Goal: Information Seeking & Learning: Learn about a topic

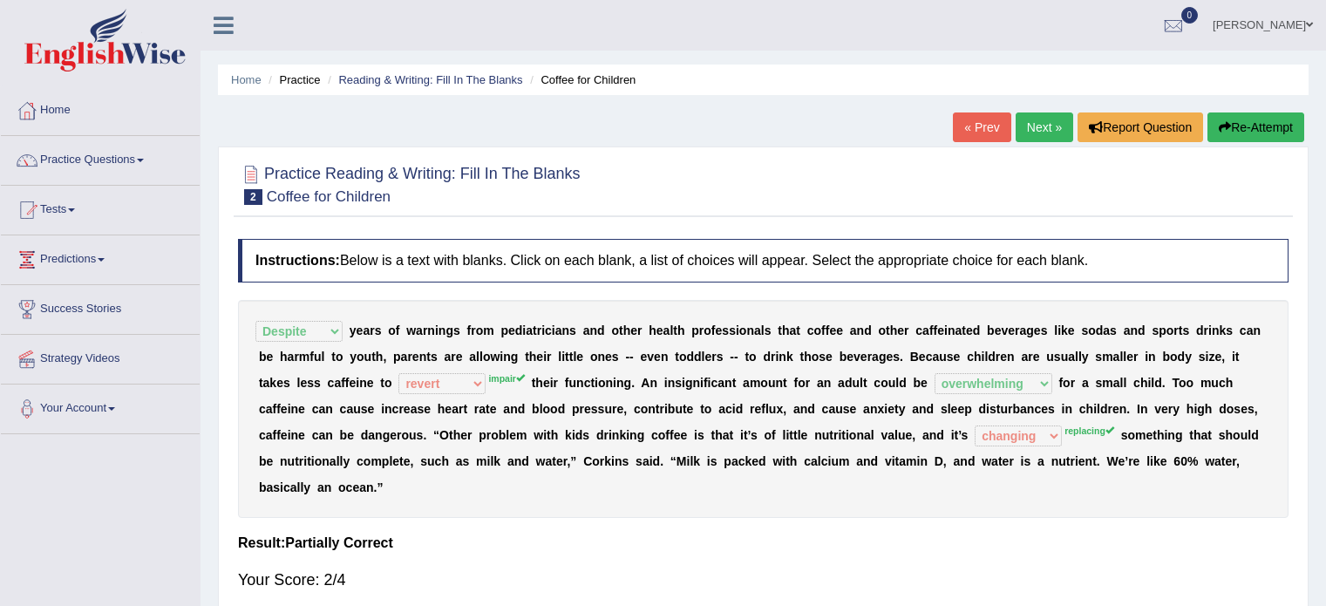
select select "Despite"
select select "revert"
select select "overwhelming"
select select "changing"
click at [1033, 134] on link "Next »" at bounding box center [1044, 127] width 58 height 30
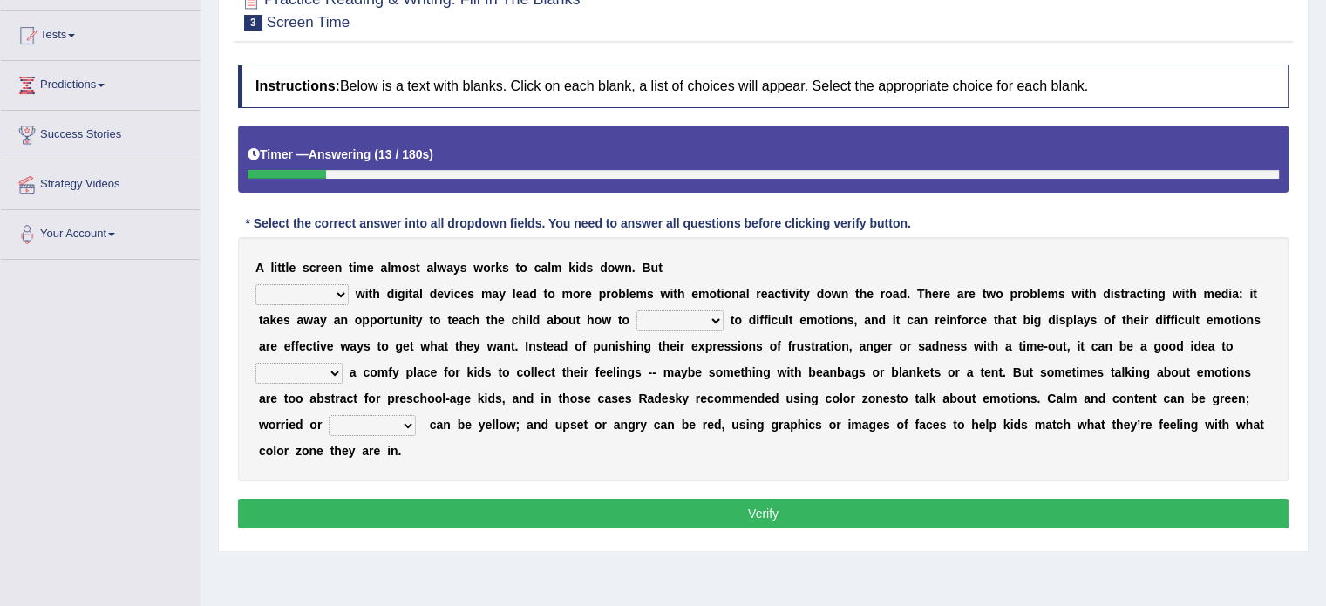
click at [336, 295] on select "consulting reminding suspending soothing" at bounding box center [301, 294] width 93 height 21
select select "consulting"
click at [255, 284] on select "consulting reminding suspending soothing" at bounding box center [301, 294] width 93 height 21
click at [708, 318] on select "comfort respond interact dominate" at bounding box center [679, 320] width 87 height 21
select select "interact"
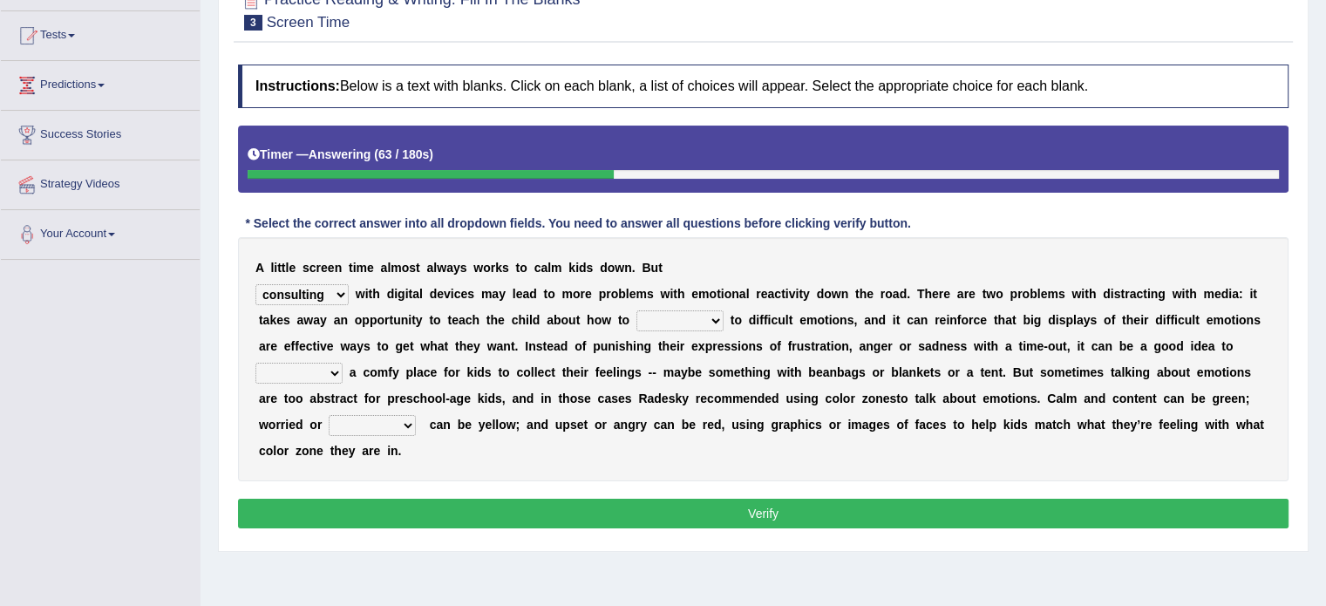
click at [636, 310] on select "comfort respond interact dominate" at bounding box center [679, 320] width 87 height 21
click at [318, 371] on select "take for set up take into set out" at bounding box center [298, 373] width 87 height 21
select select "set up"
click at [255, 363] on select "take for set up take into set out" at bounding box center [298, 373] width 87 height 21
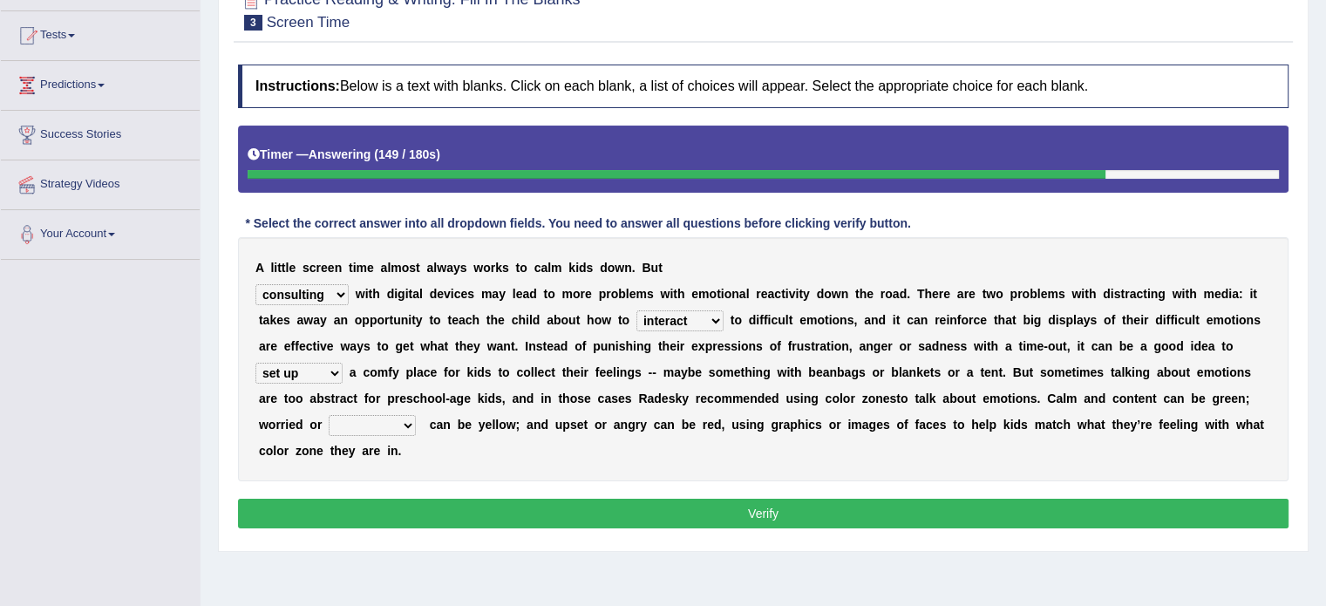
click at [393, 423] on select "agitated educated agape allocated" at bounding box center [372, 425] width 87 height 21
select select "agitated"
click at [329, 415] on select "agitated educated agape allocated" at bounding box center [372, 425] width 87 height 21
click at [757, 505] on button "Verify" at bounding box center [763, 514] width 1050 height 30
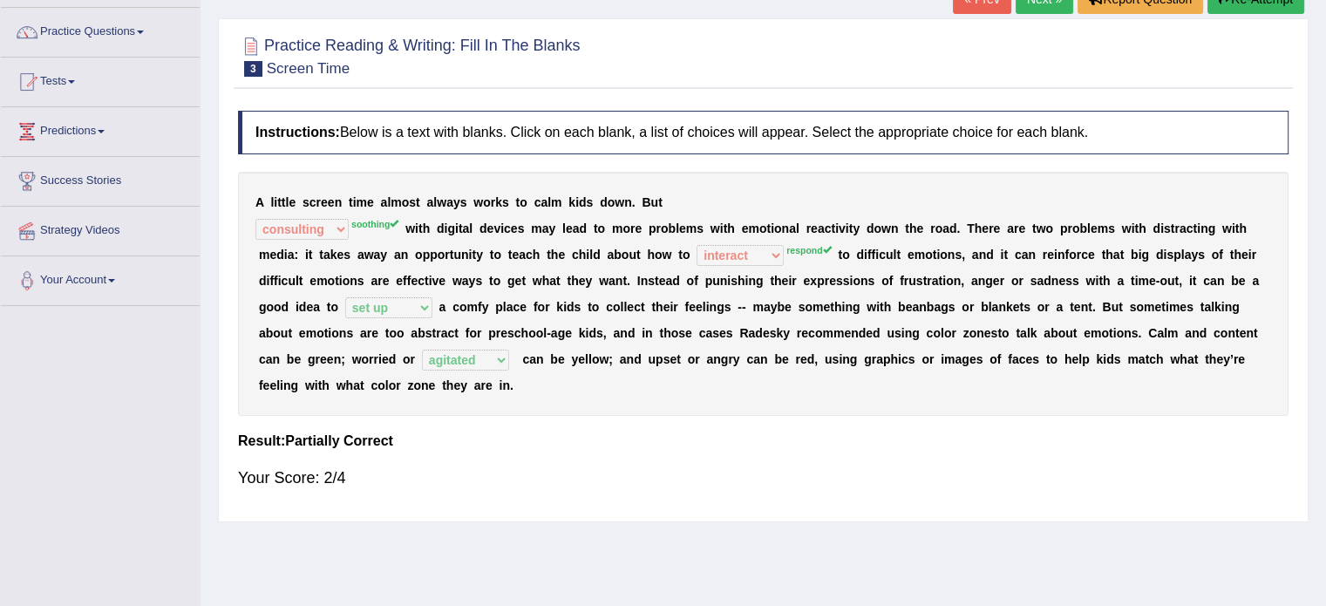
scroll to position [87, 0]
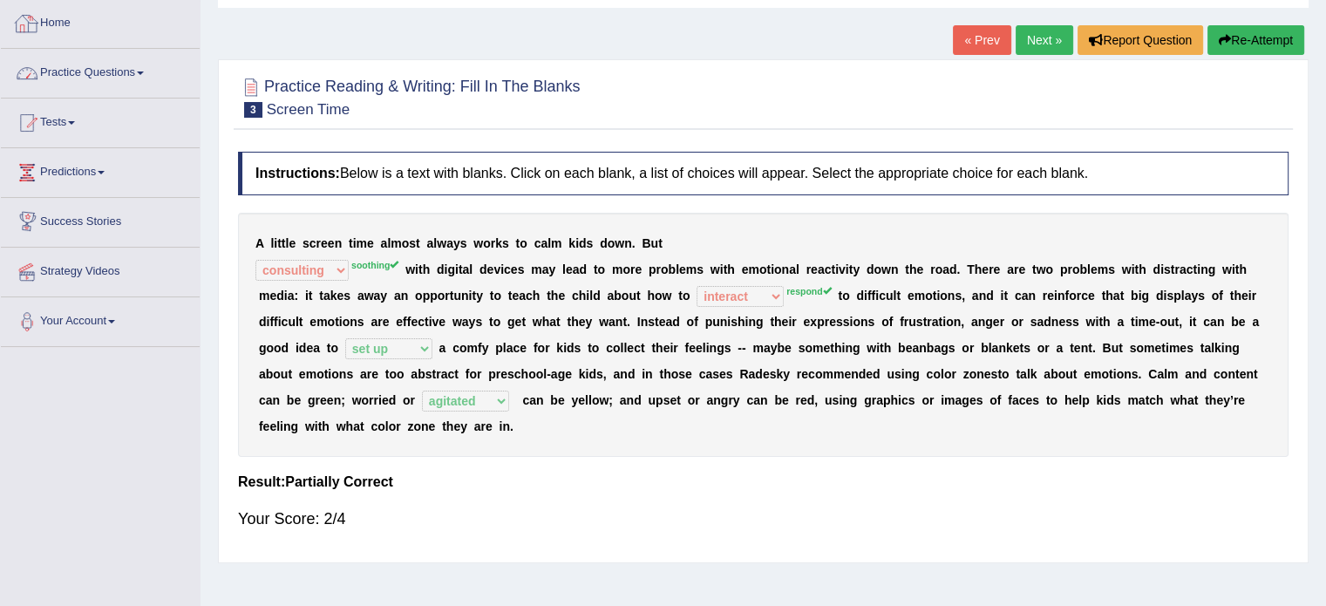
click at [122, 77] on link "Practice Questions" at bounding box center [100, 71] width 199 height 44
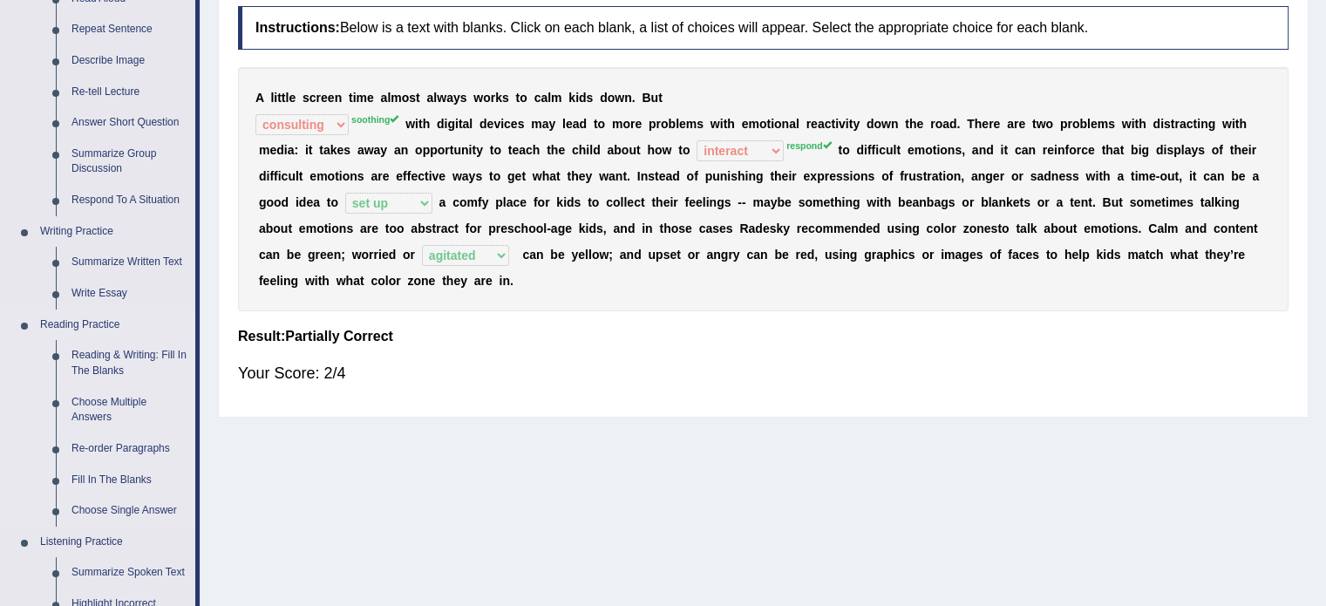
scroll to position [261, 0]
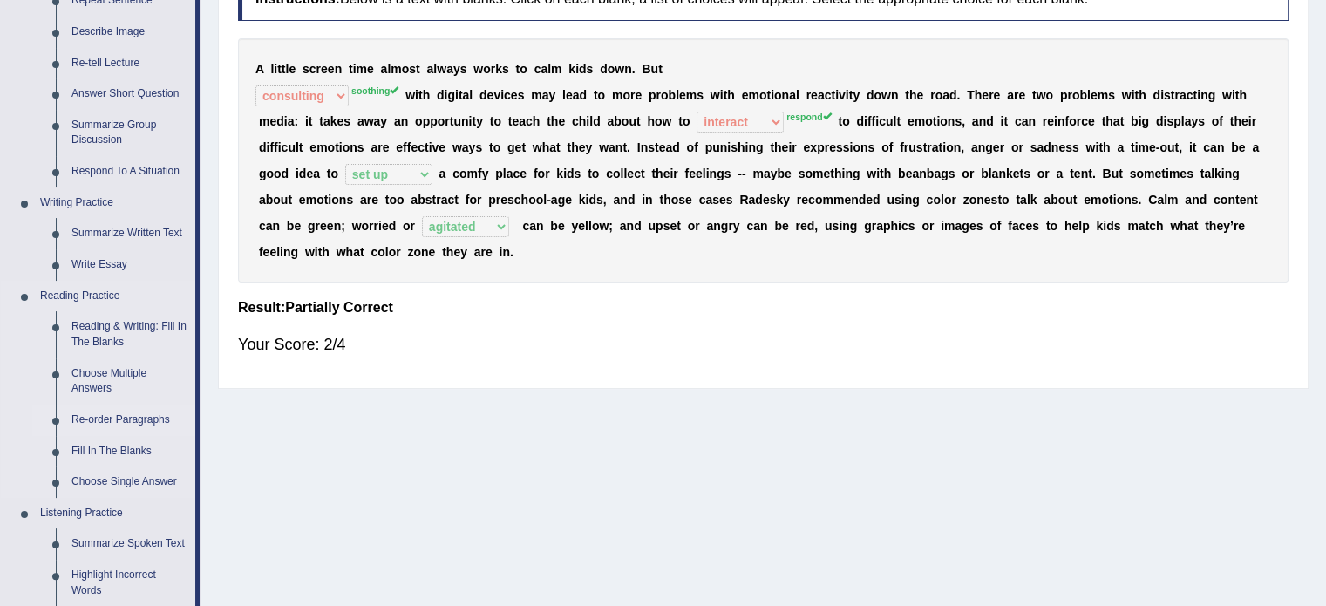
click at [138, 421] on link "Re-order Paragraphs" at bounding box center [130, 419] width 132 height 31
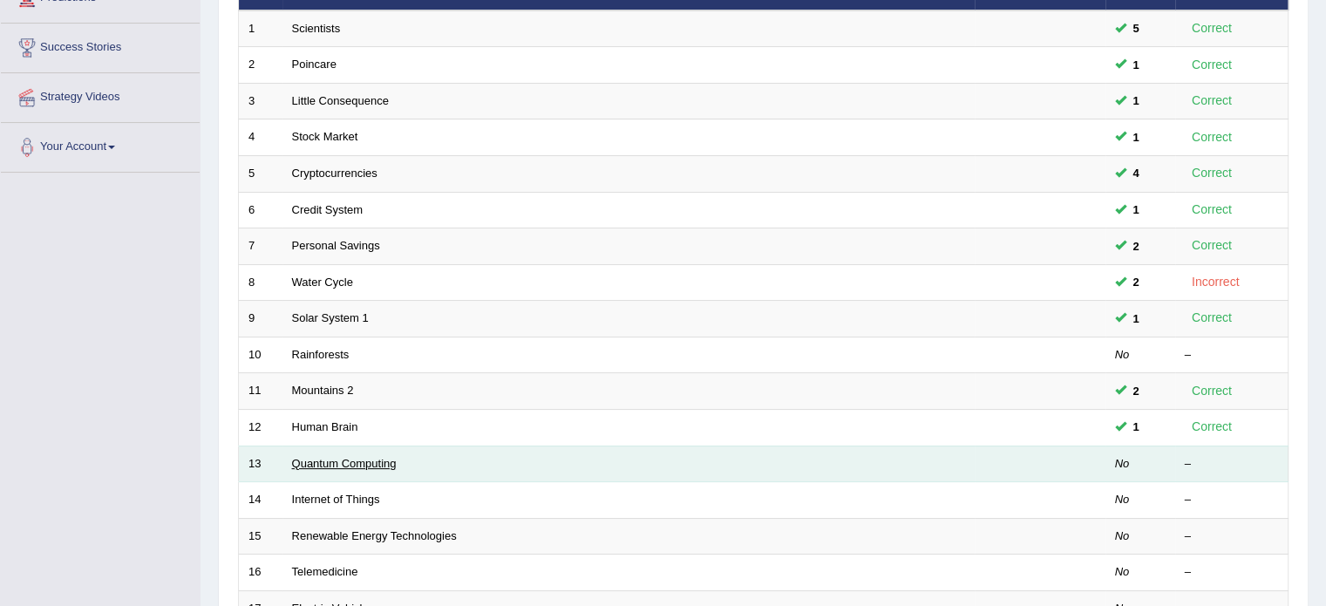
click at [341, 459] on link "Quantum Computing" at bounding box center [344, 463] width 105 height 13
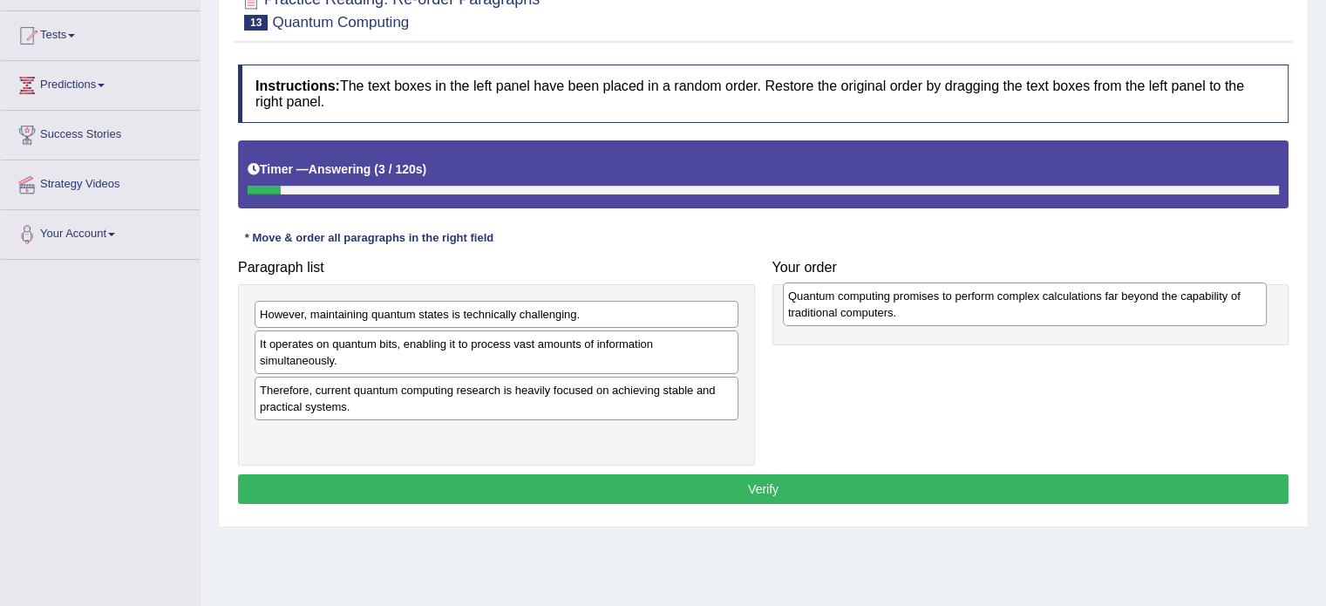
drag, startPoint x: 377, startPoint y: 434, endPoint x: 900, endPoint y: 312, distance: 537.8
click at [900, 312] on div "Quantum computing promises to perform complex calculations far beyond the capab…" at bounding box center [1025, 304] width 484 height 44
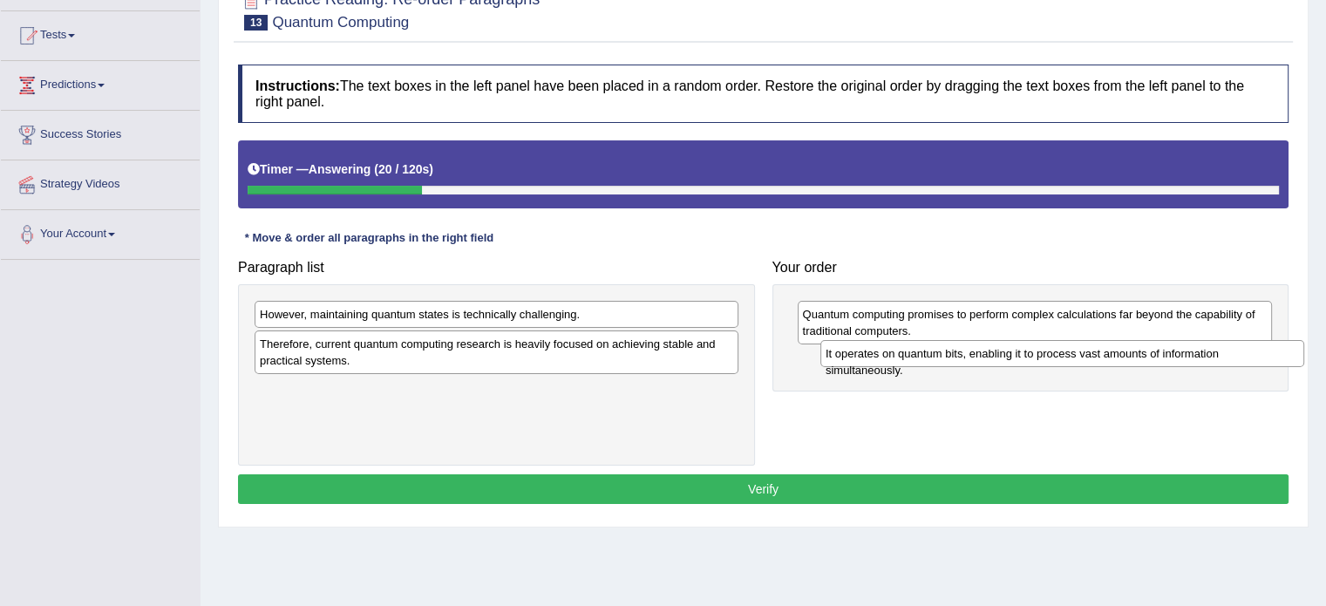
drag, startPoint x: 505, startPoint y: 345, endPoint x: 1070, endPoint y: 356, distance: 565.7
click at [1070, 356] on div "It operates on quantum bits, enabling it to process vast amounts of information…" at bounding box center [1062, 353] width 484 height 27
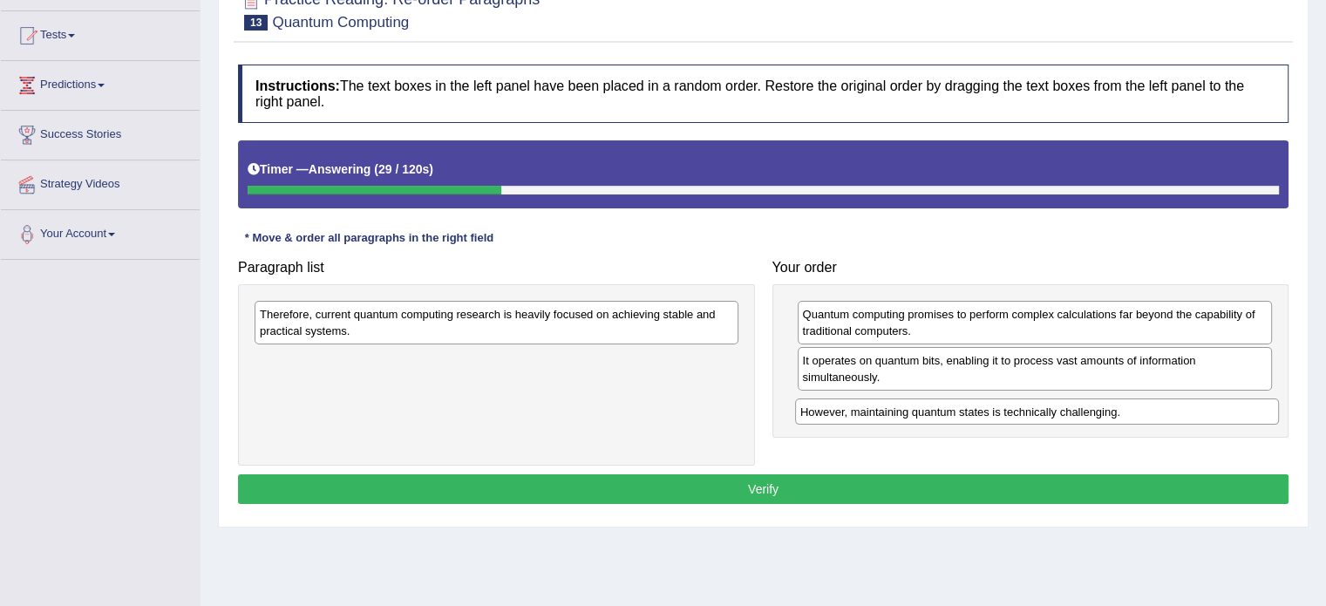
drag, startPoint x: 335, startPoint y: 313, endPoint x: 869, endPoint y: 410, distance: 543.1
click at [870, 410] on div "However, maintaining quantum states is technically challenging." at bounding box center [1037, 411] width 484 height 27
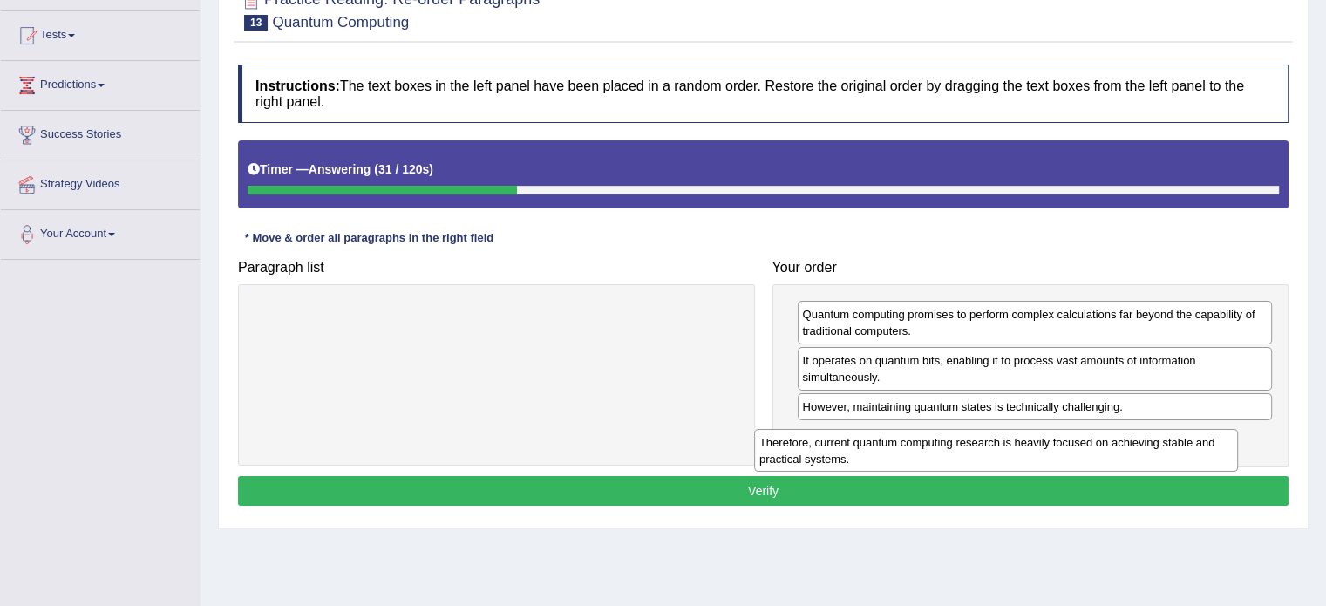
drag, startPoint x: 548, startPoint y: 324, endPoint x: 1060, endPoint y: 450, distance: 526.8
click at [1060, 450] on div "Therefore, current quantum computing research is heavily focused on achieving s…" at bounding box center [996, 451] width 484 height 44
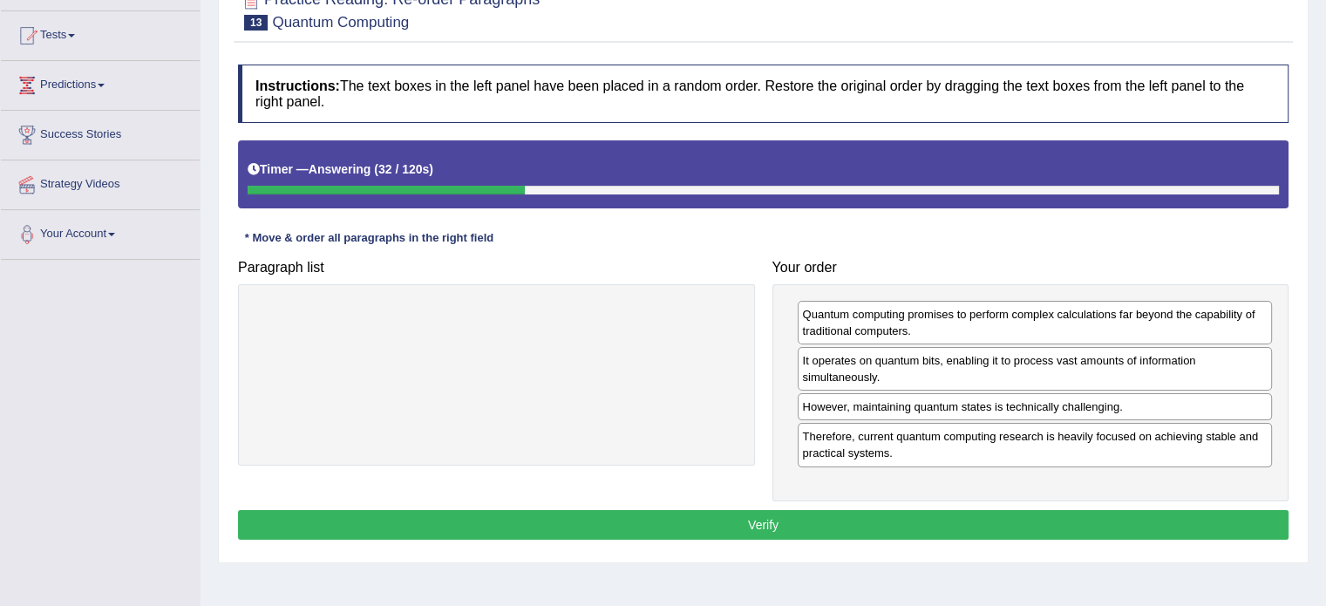
click at [790, 515] on button "Verify" at bounding box center [763, 525] width 1050 height 30
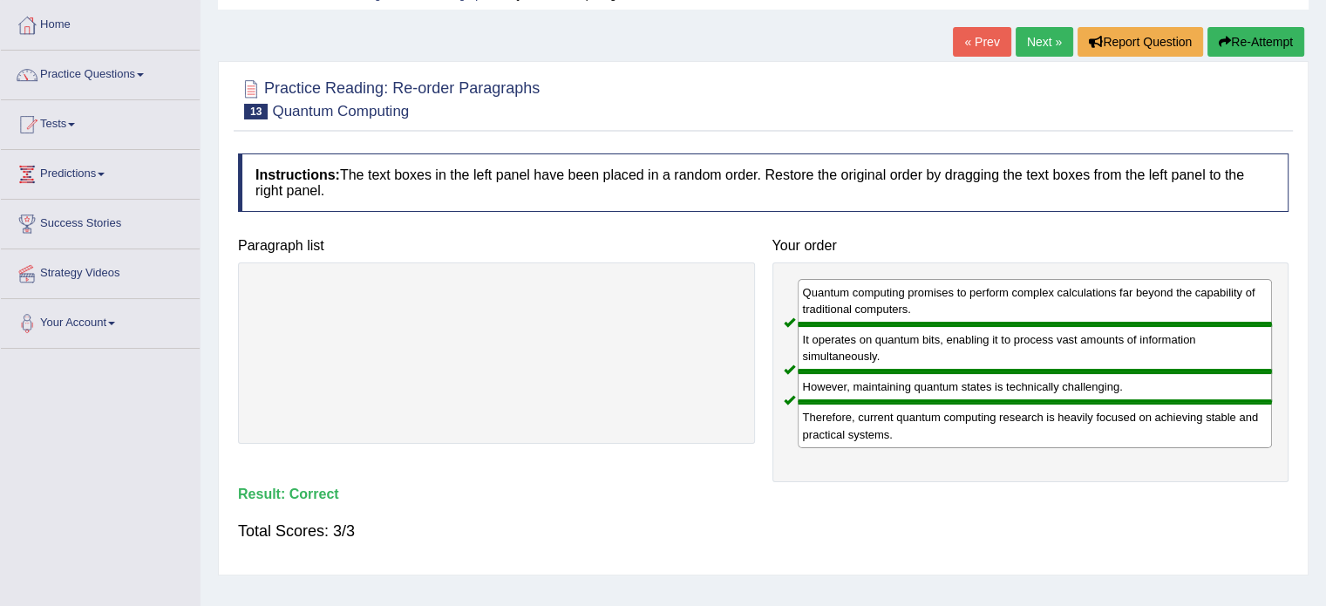
scroll to position [87, 0]
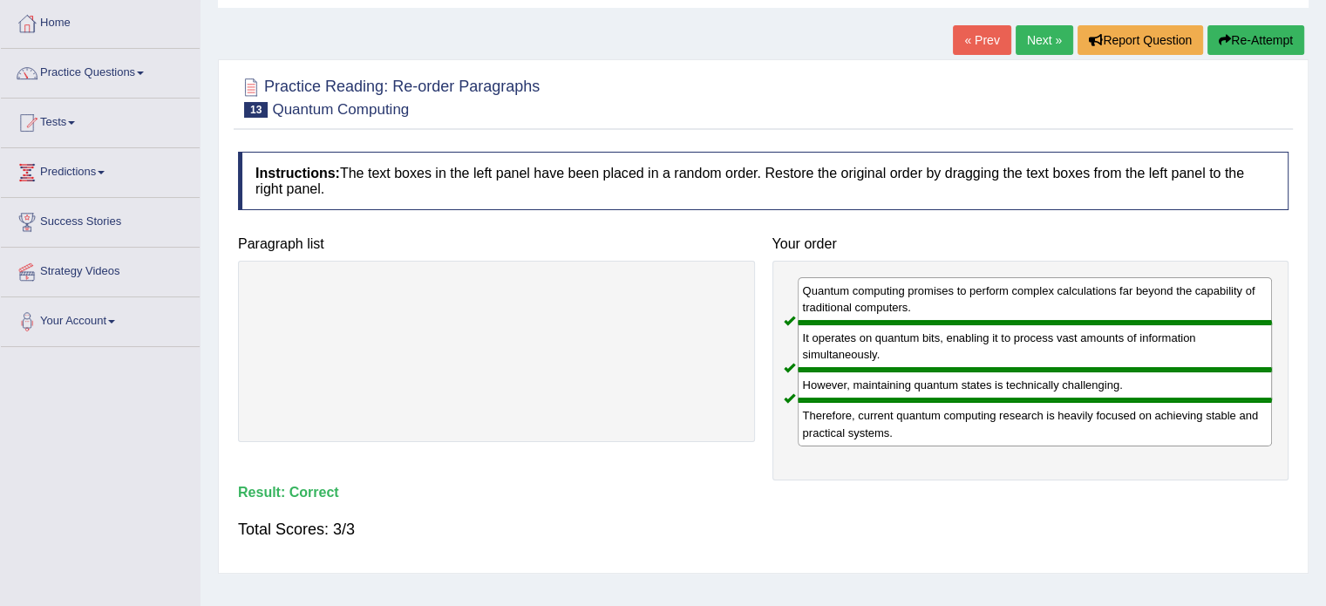
click at [1038, 40] on link "Next »" at bounding box center [1044, 40] width 58 height 30
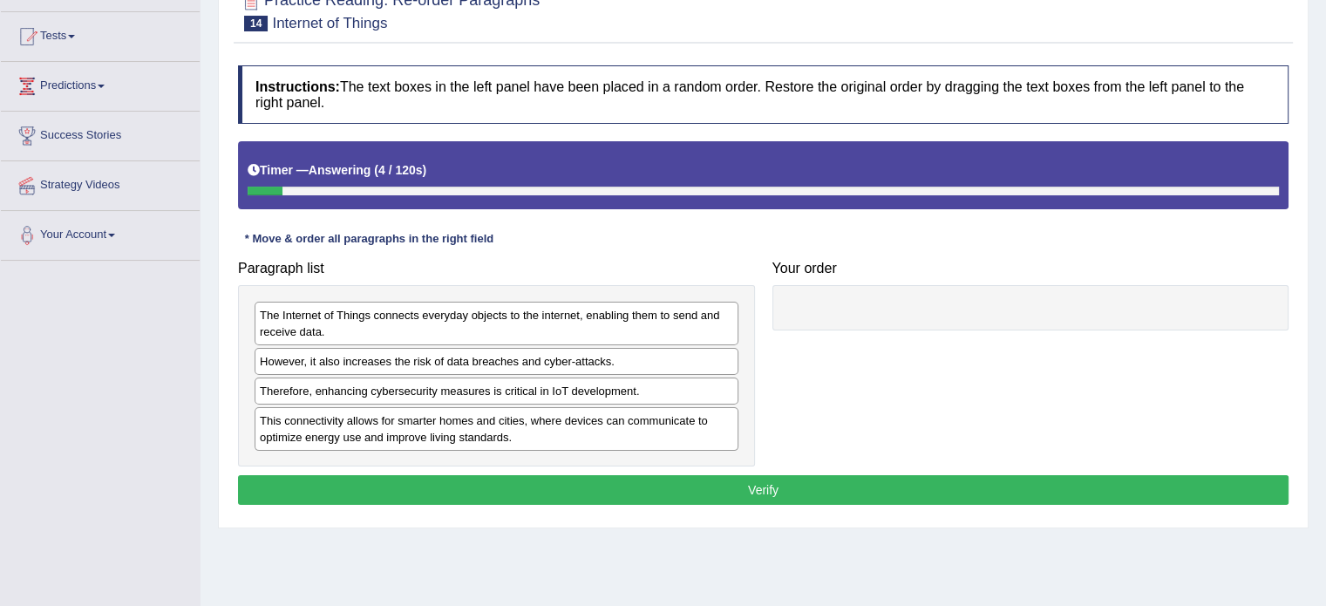
scroll to position [174, 0]
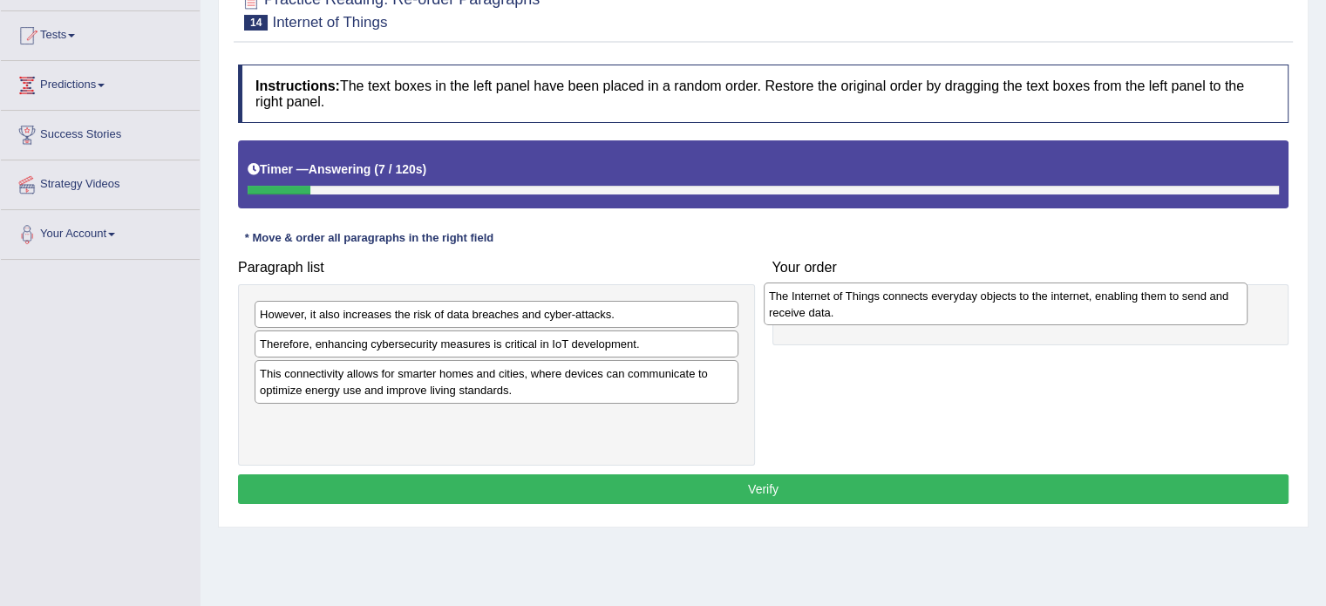
drag, startPoint x: 497, startPoint y: 321, endPoint x: 1006, endPoint y: 302, distance: 509.3
click at [1006, 302] on div "The Internet of Things connects everyday objects to the internet, enabling them…" at bounding box center [1005, 304] width 484 height 44
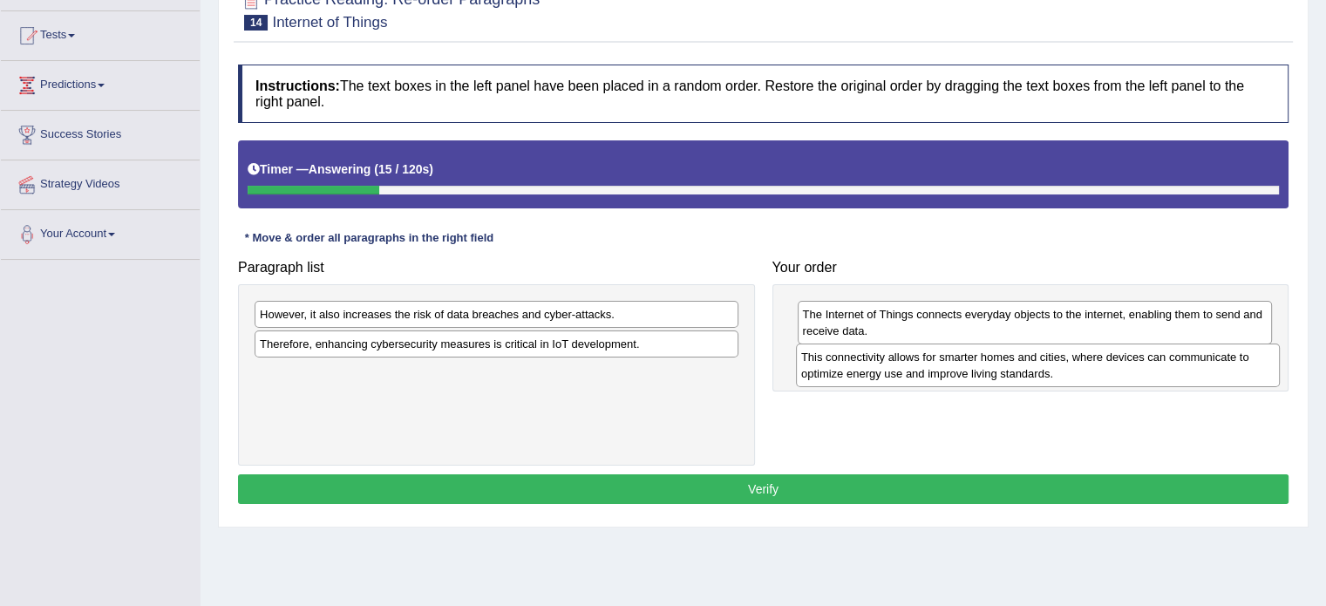
drag, startPoint x: 400, startPoint y: 386, endPoint x: 939, endPoint y: 369, distance: 538.9
click at [939, 369] on div "This connectivity allows for smarter homes and cities, where devices can commun…" at bounding box center [1038, 365] width 484 height 44
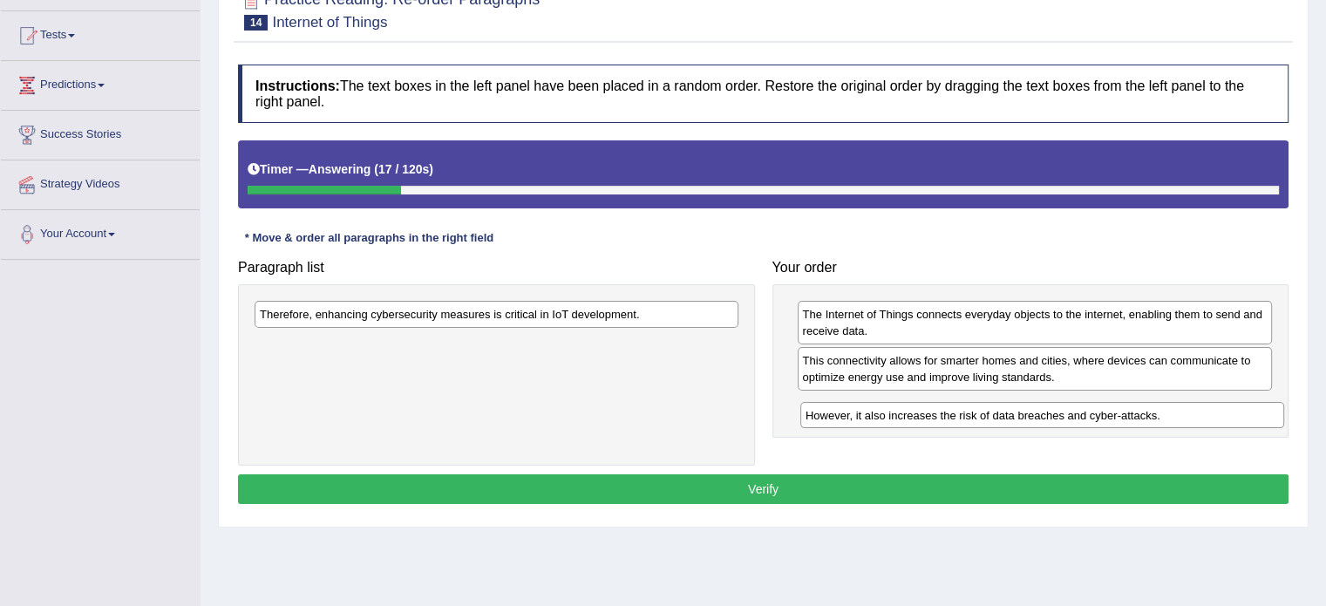
drag, startPoint x: 406, startPoint y: 318, endPoint x: 874, endPoint y: 397, distance: 474.5
click at [923, 415] on div "However, it also increases the risk of data breaches and cyber-attacks." at bounding box center [1042, 415] width 484 height 27
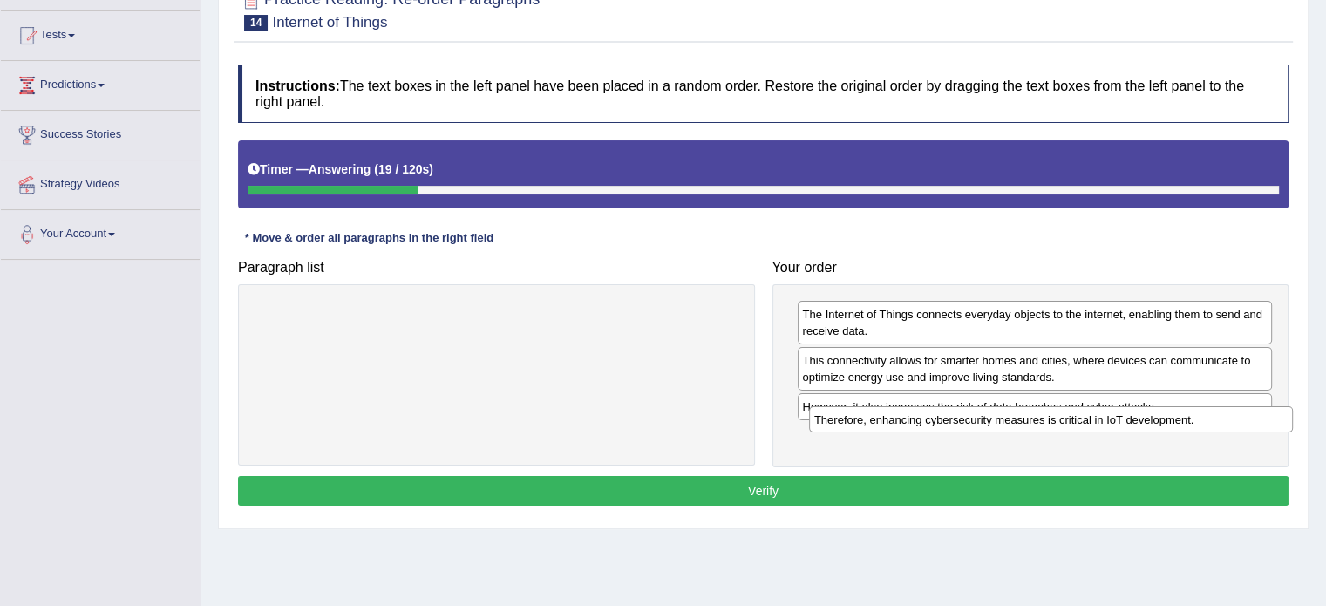
drag, startPoint x: 634, startPoint y: 309, endPoint x: 1163, endPoint y: 417, distance: 538.9
click at [1165, 417] on div "Therefore, enhancing cybersecurity measures is critical in IoT development." at bounding box center [1051, 419] width 484 height 27
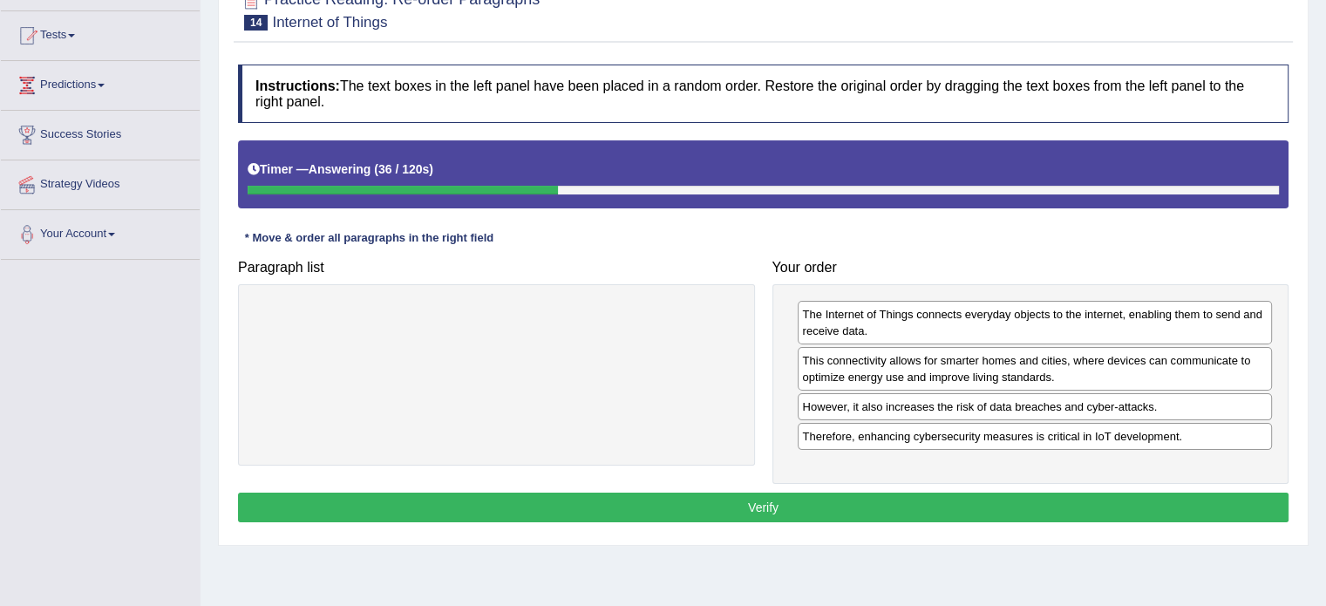
click at [772, 504] on button "Verify" at bounding box center [763, 507] width 1050 height 30
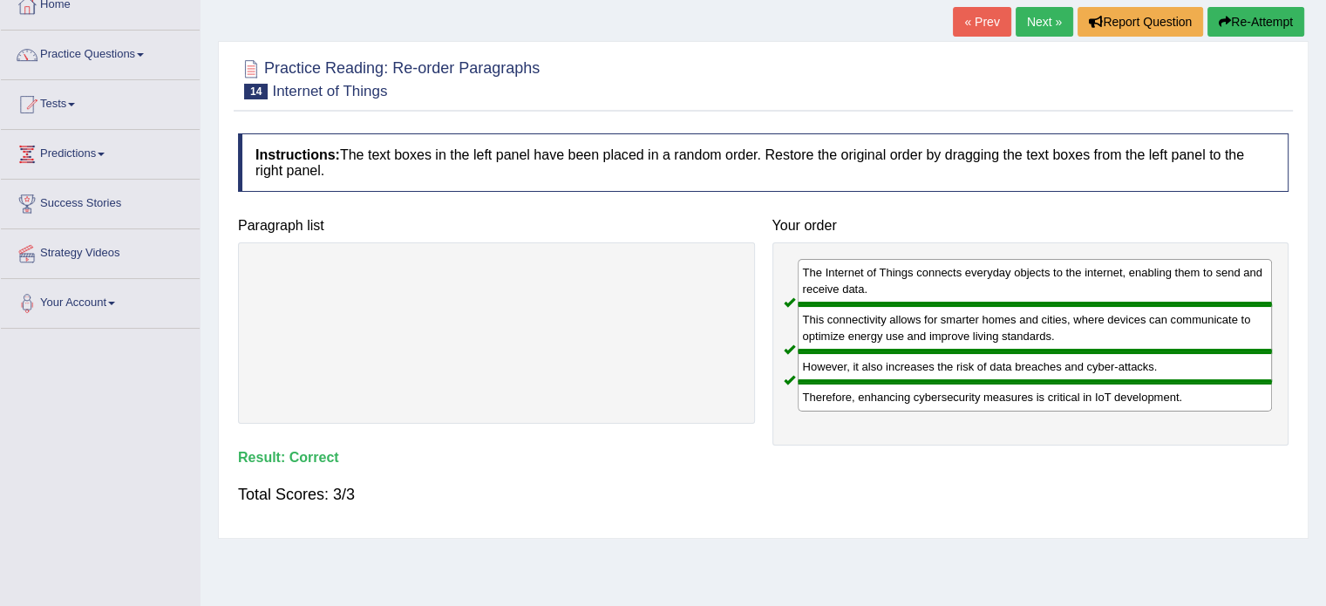
scroll to position [0, 0]
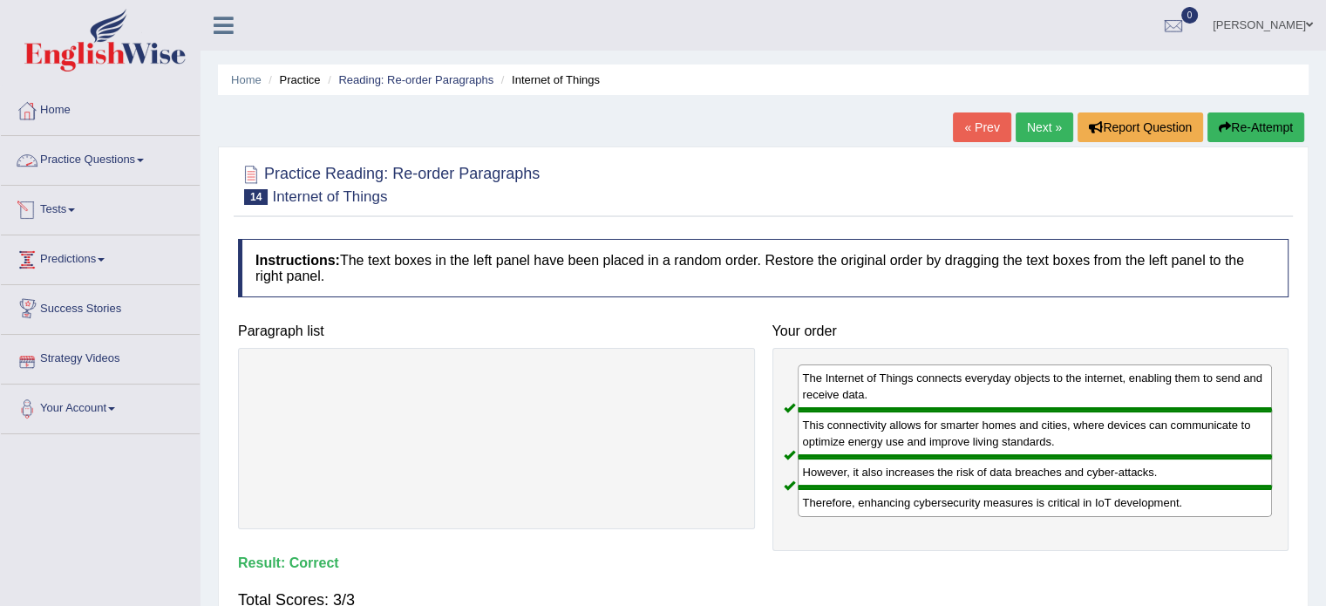
click at [110, 153] on link "Practice Questions" at bounding box center [100, 158] width 199 height 44
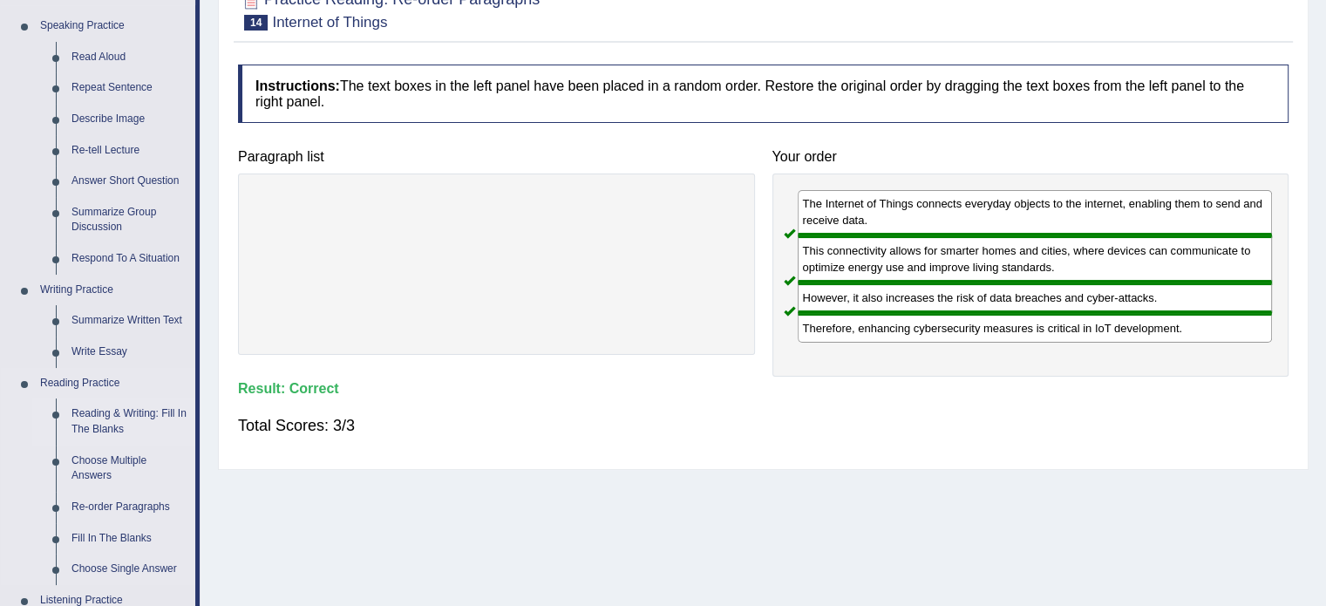
scroll to position [349, 0]
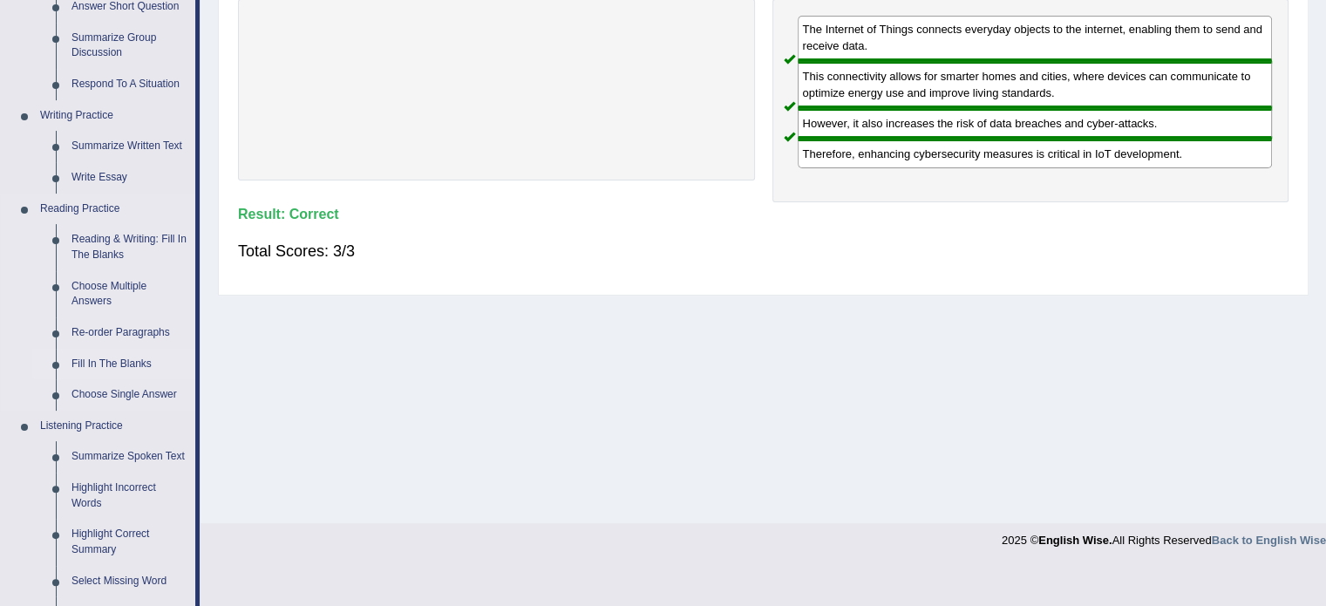
click at [119, 356] on link "Fill In The Blanks" at bounding box center [130, 364] width 132 height 31
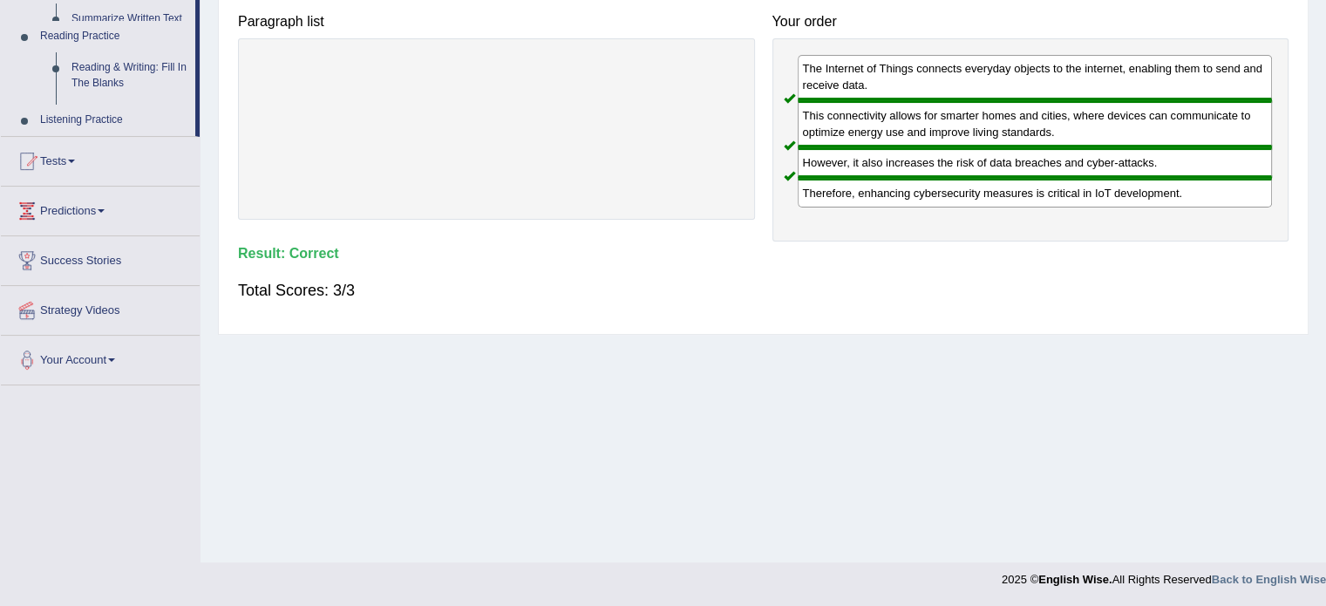
scroll to position [309, 0]
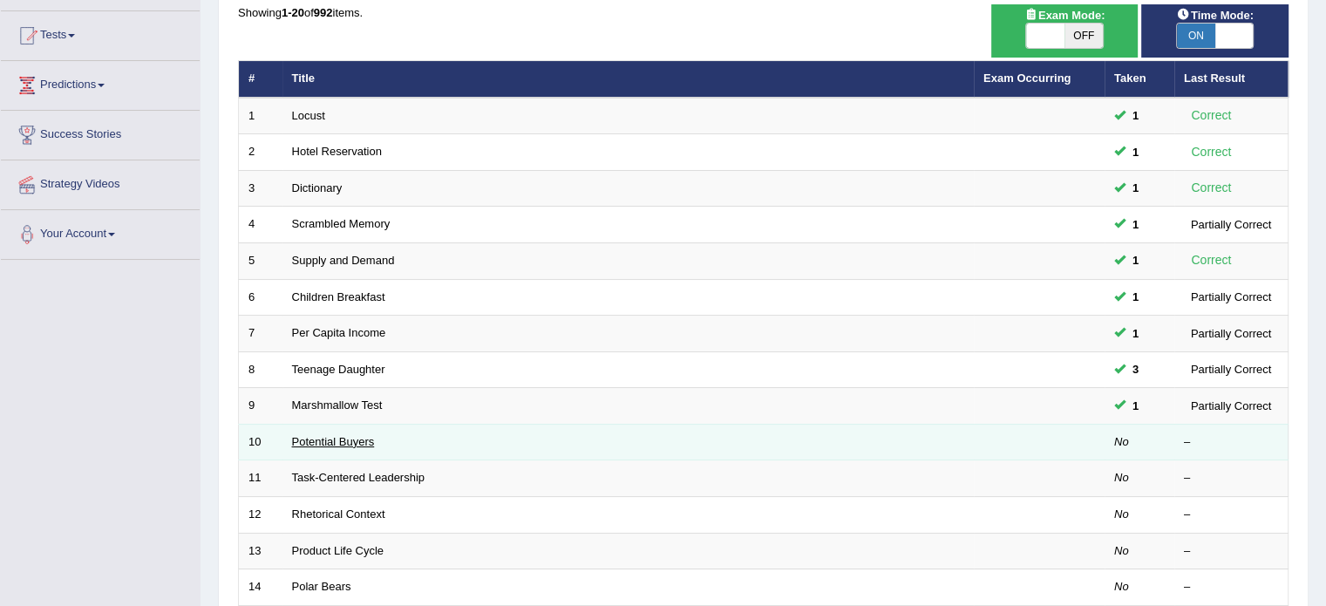
click at [329, 435] on link "Potential Buyers" at bounding box center [333, 441] width 83 height 13
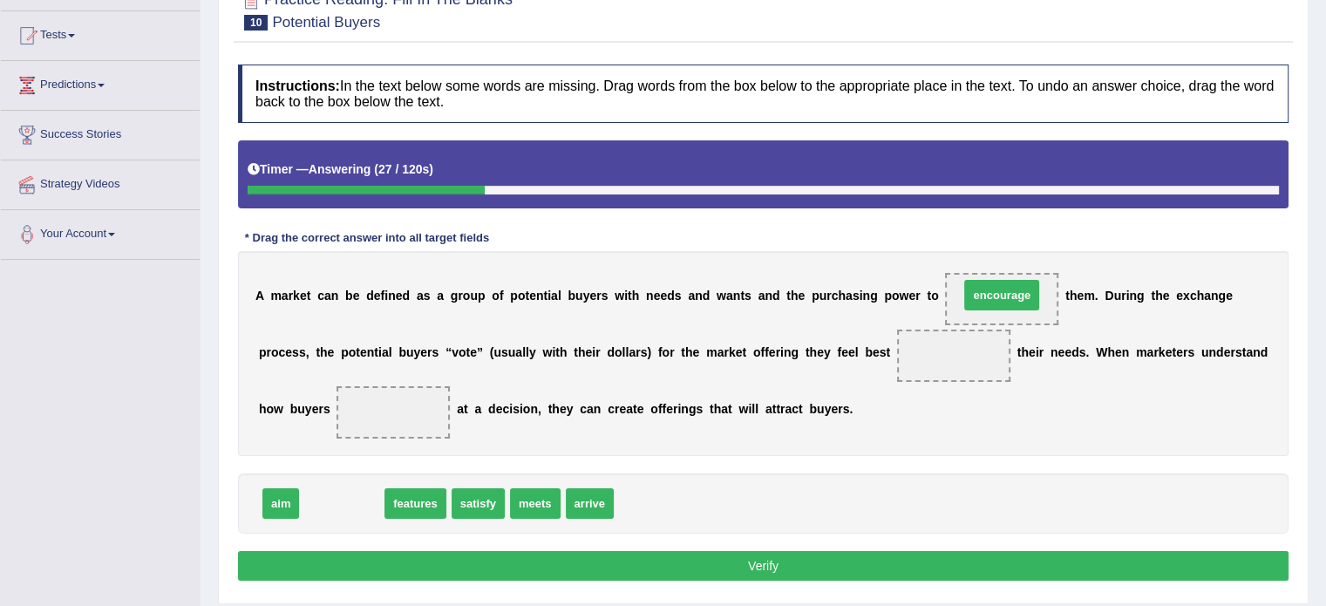
drag, startPoint x: 324, startPoint y: 505, endPoint x: 984, endPoint y: 296, distance: 691.9
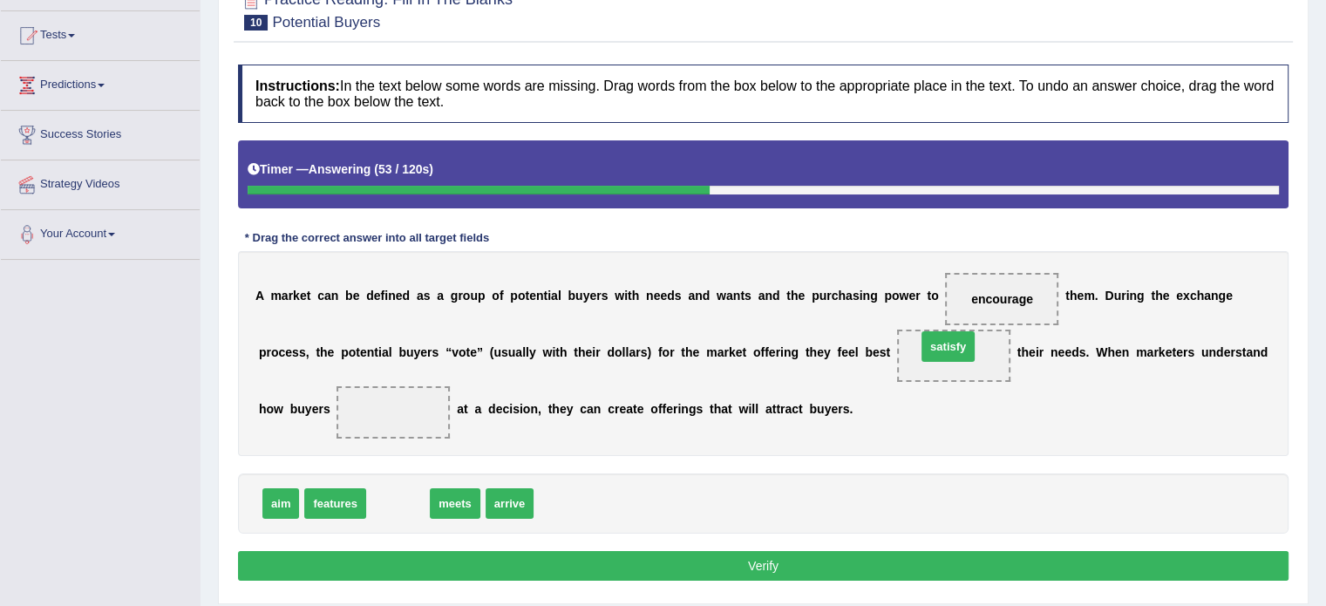
drag, startPoint x: 397, startPoint y: 503, endPoint x: 946, endPoint y: 346, distance: 571.0
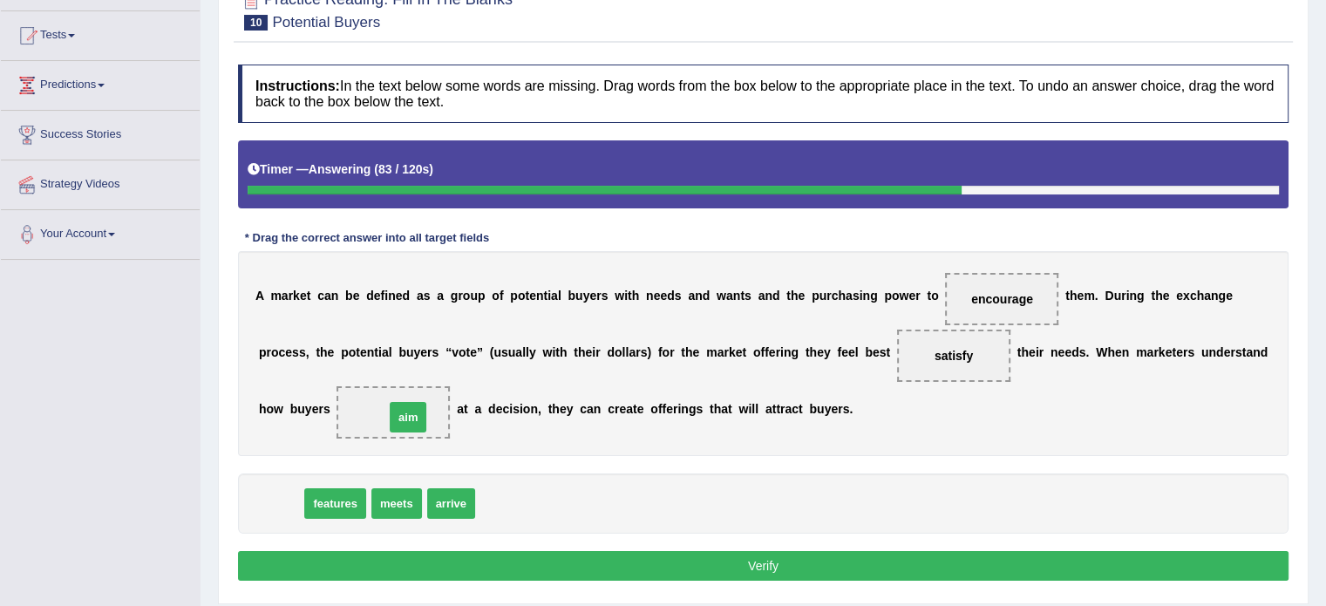
drag, startPoint x: 279, startPoint y: 501, endPoint x: 404, endPoint y: 413, distance: 152.6
click at [694, 564] on button "Verify" at bounding box center [763, 566] width 1050 height 30
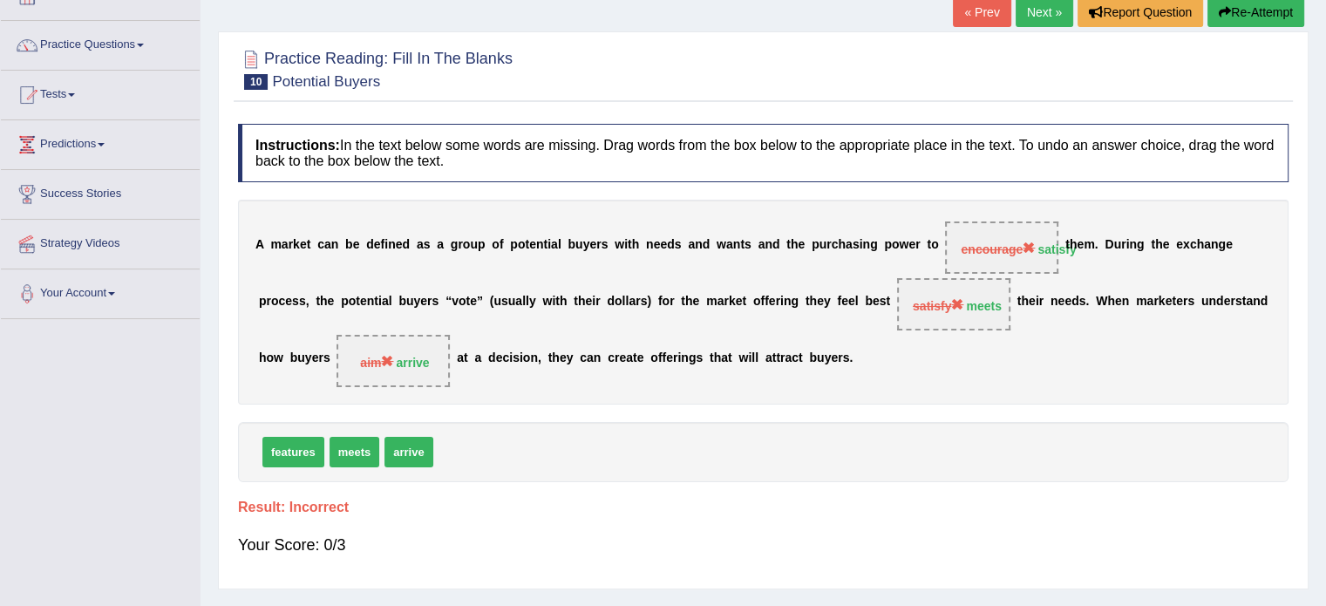
scroll to position [87, 0]
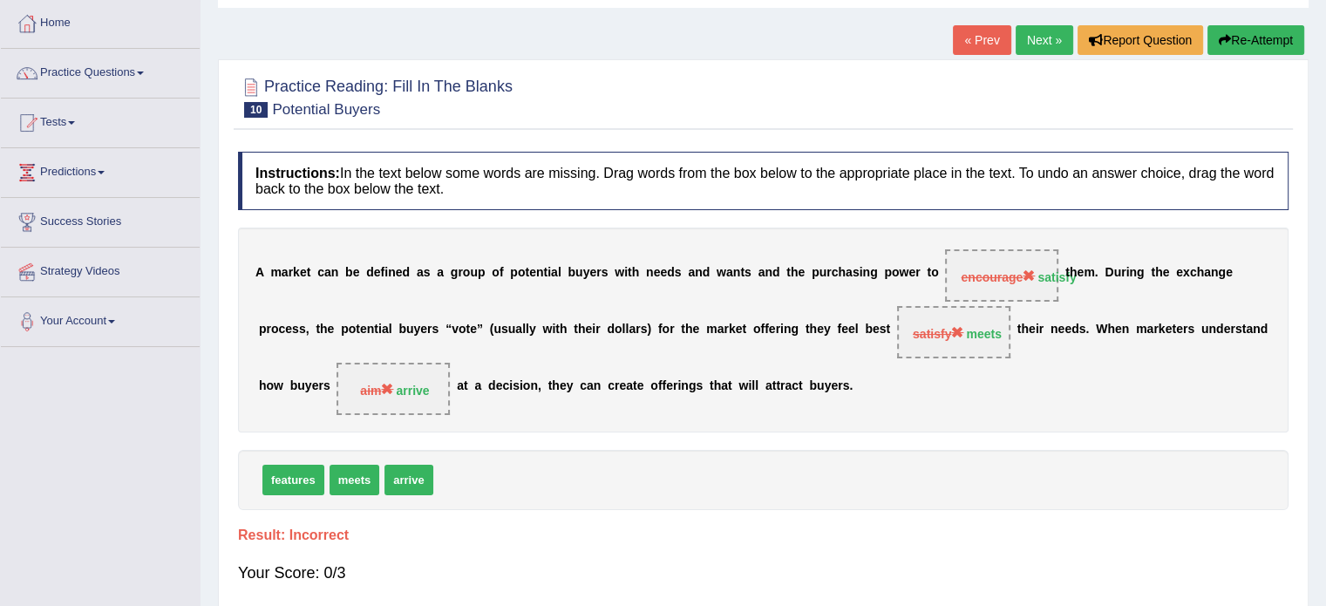
click at [1229, 37] on button "Re-Attempt" at bounding box center [1255, 40] width 97 height 30
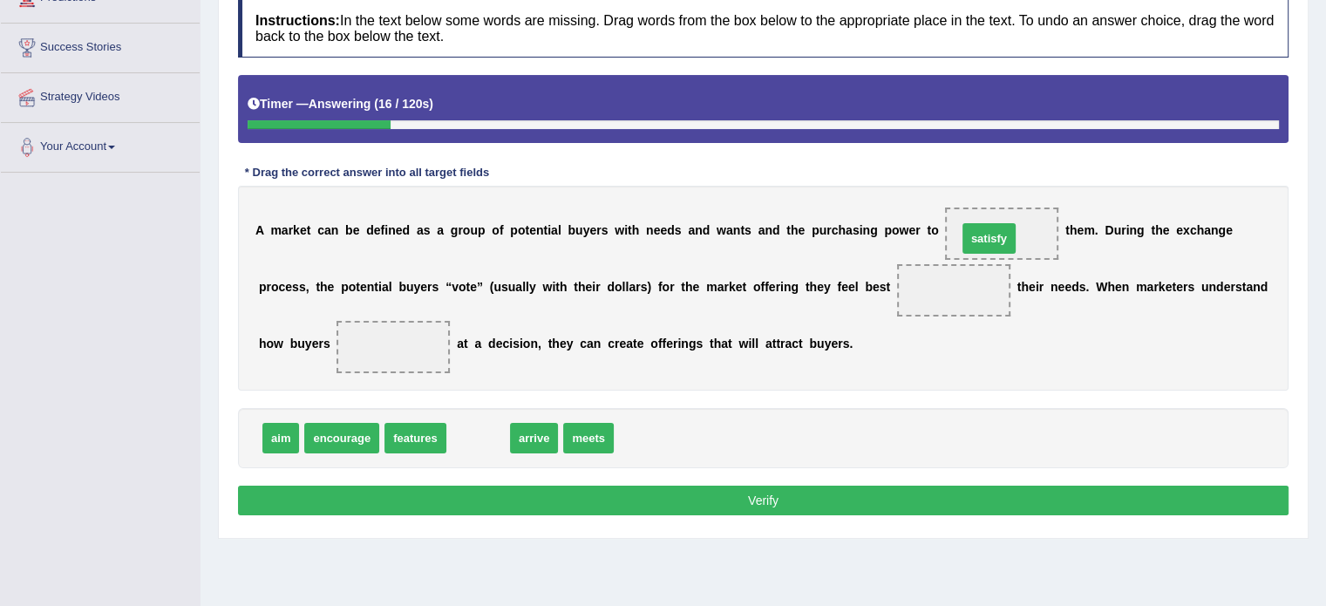
drag, startPoint x: 481, startPoint y: 436, endPoint x: 1001, endPoint y: 236, distance: 556.5
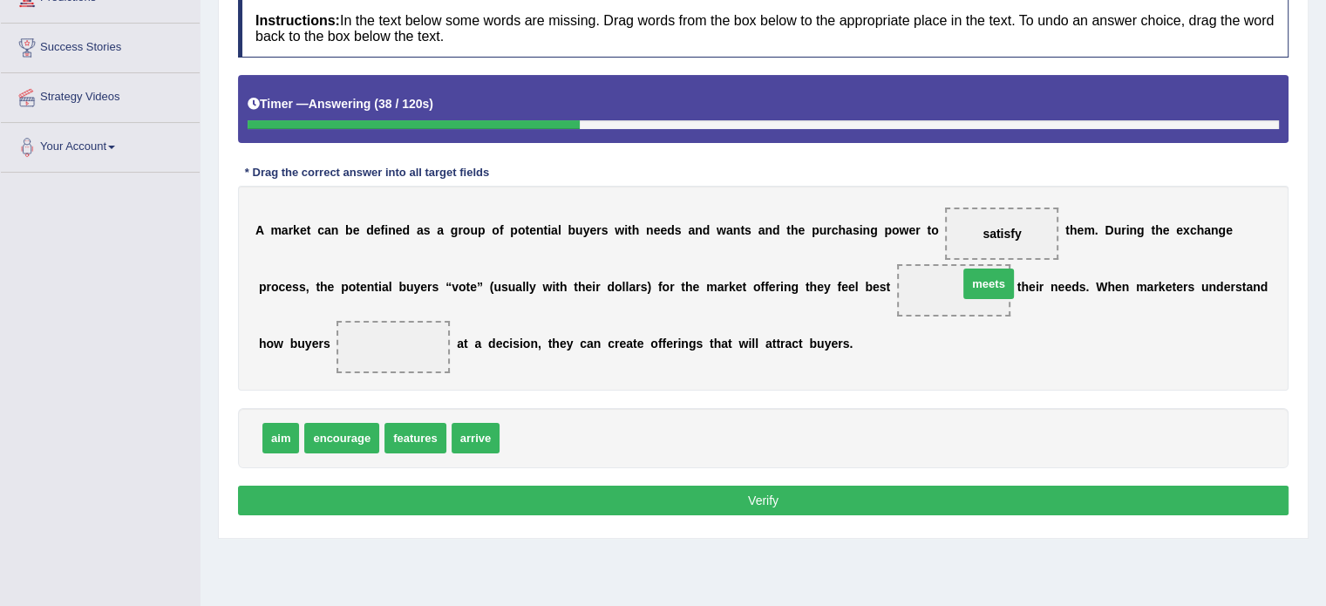
drag, startPoint x: 533, startPoint y: 431, endPoint x: 926, endPoint y: 295, distance: 414.8
drag, startPoint x: 490, startPoint y: 433, endPoint x: 380, endPoint y: 346, distance: 140.2
click at [561, 491] on button "Verify" at bounding box center [763, 500] width 1050 height 30
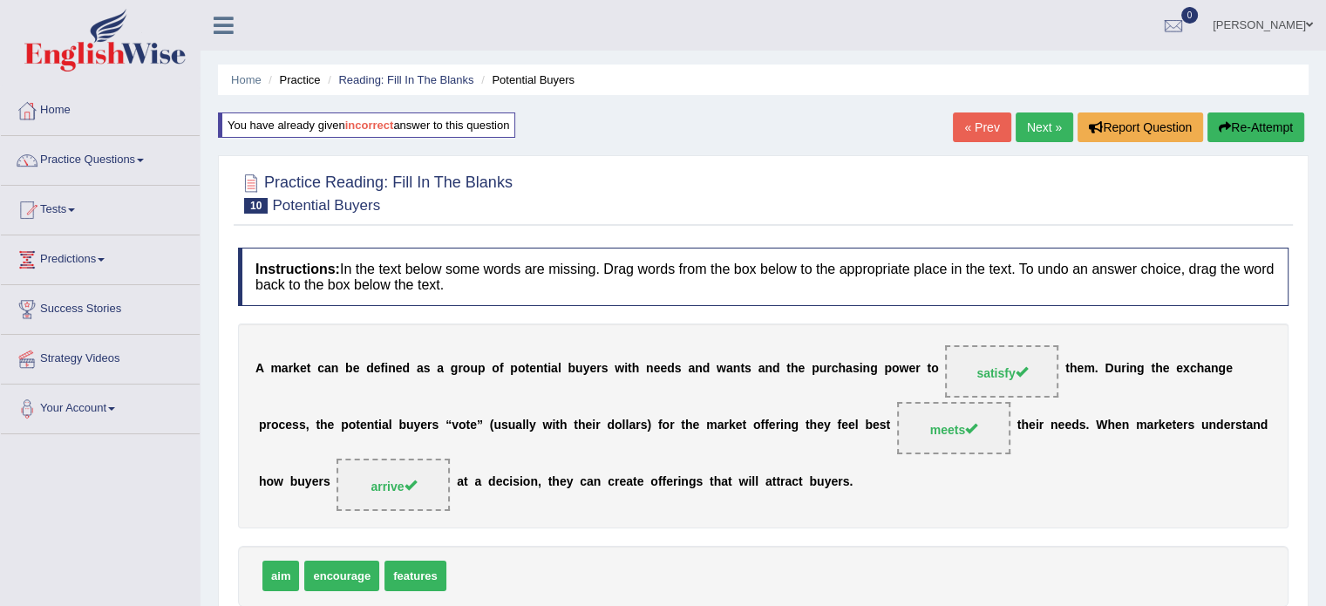
click at [1040, 137] on link "Next »" at bounding box center [1044, 127] width 58 height 30
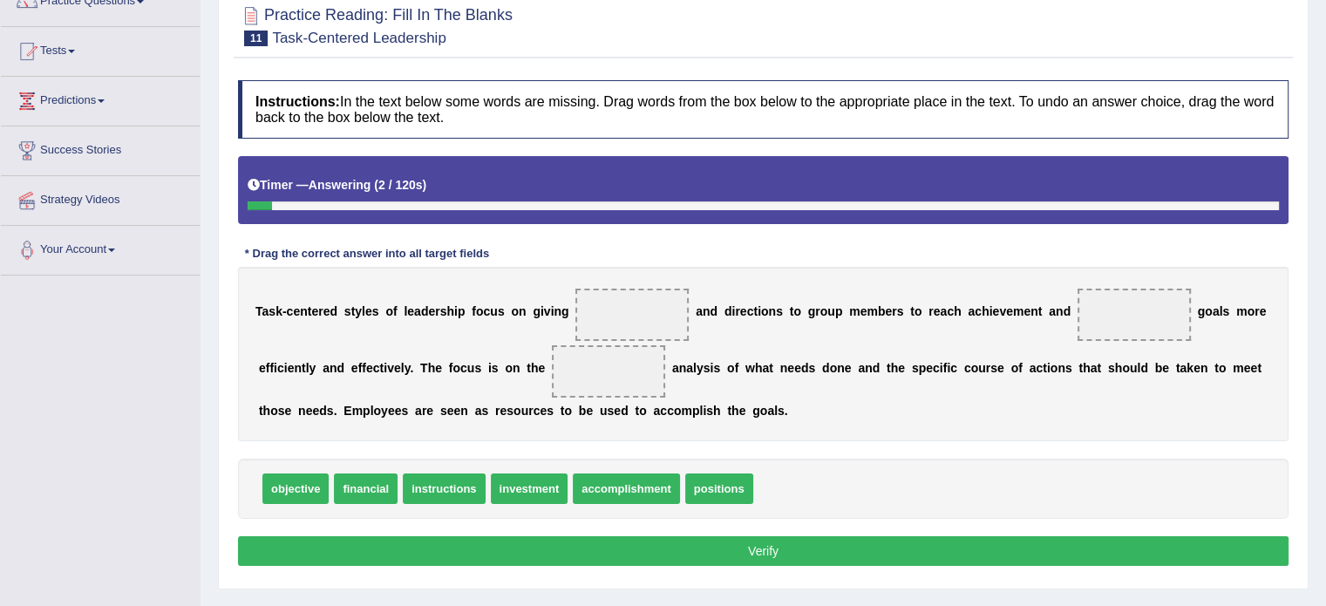
scroll to position [174, 0]
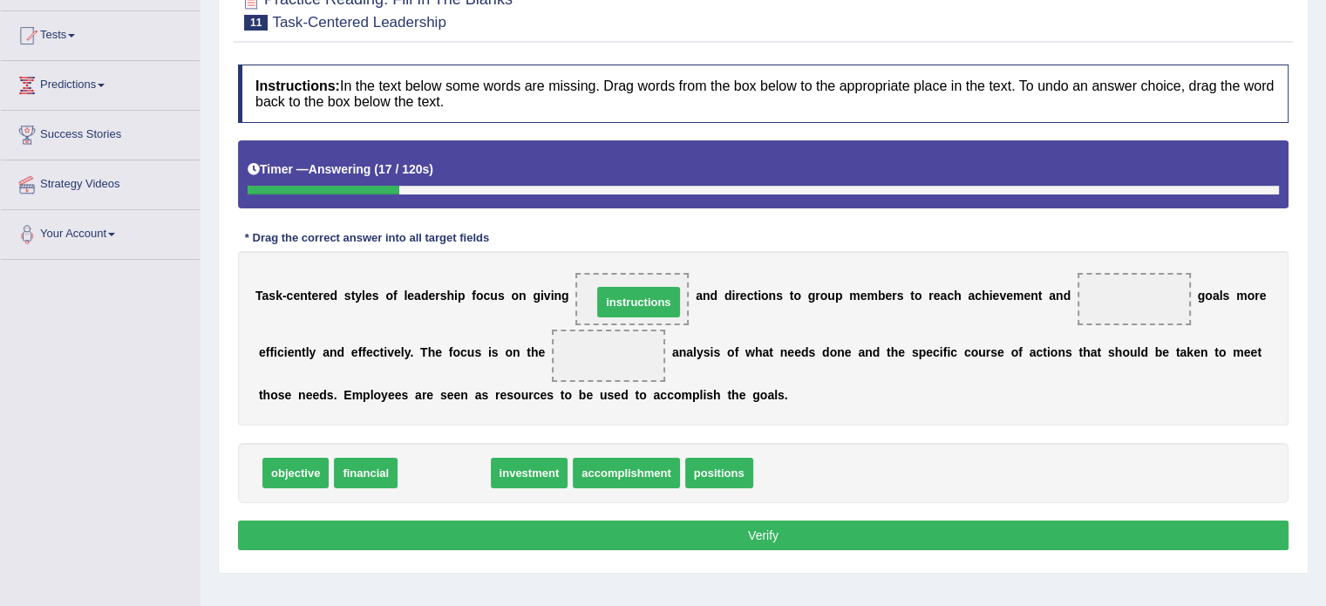
drag, startPoint x: 457, startPoint y: 470, endPoint x: 651, endPoint y: 299, distance: 258.8
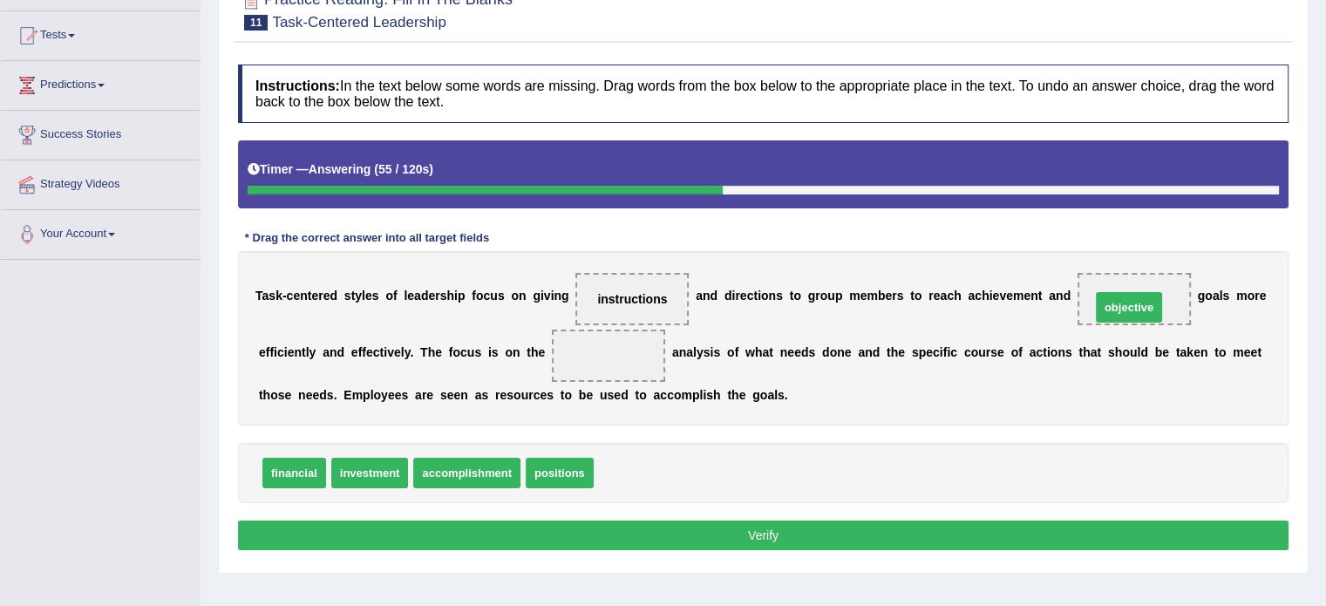
drag, startPoint x: 635, startPoint y: 473, endPoint x: 1130, endPoint y: 305, distance: 522.0
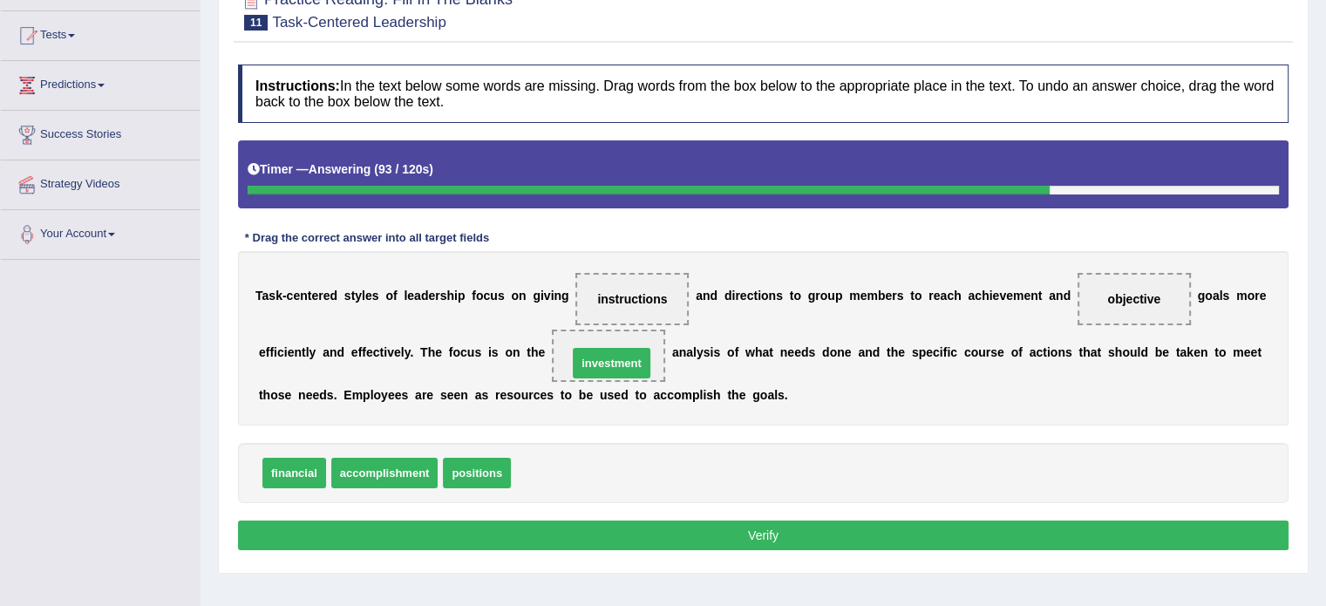
drag, startPoint x: 553, startPoint y: 465, endPoint x: 610, endPoint y: 356, distance: 123.6
click at [720, 536] on button "Verify" at bounding box center [763, 535] width 1050 height 30
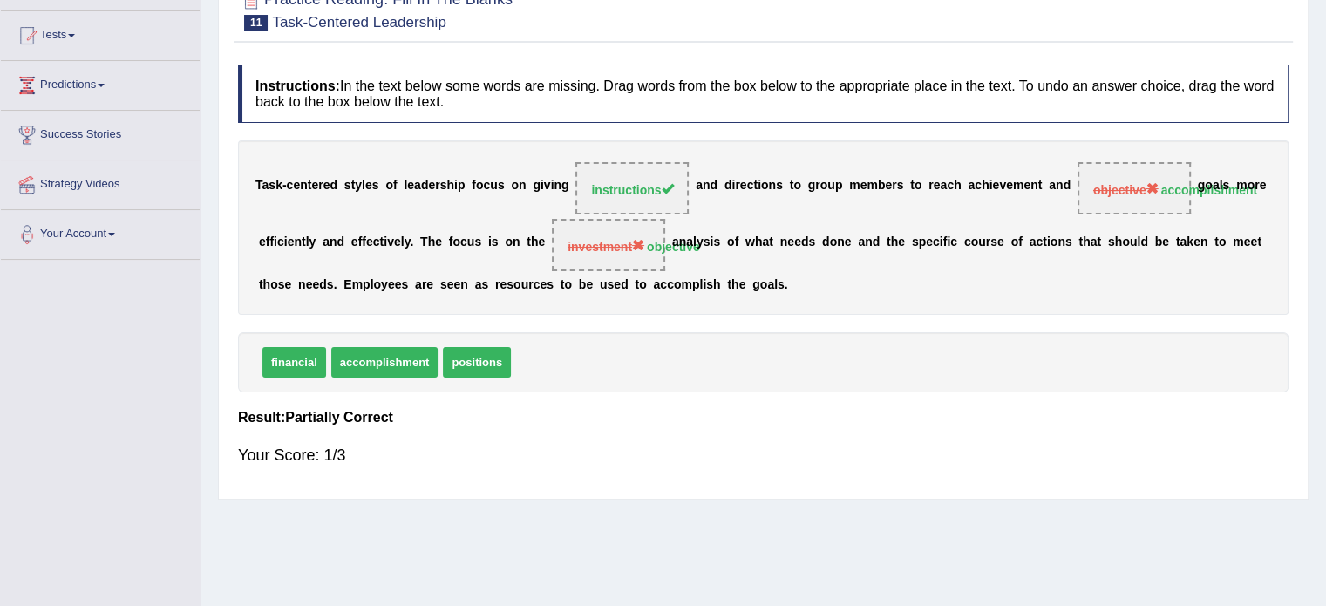
scroll to position [0, 0]
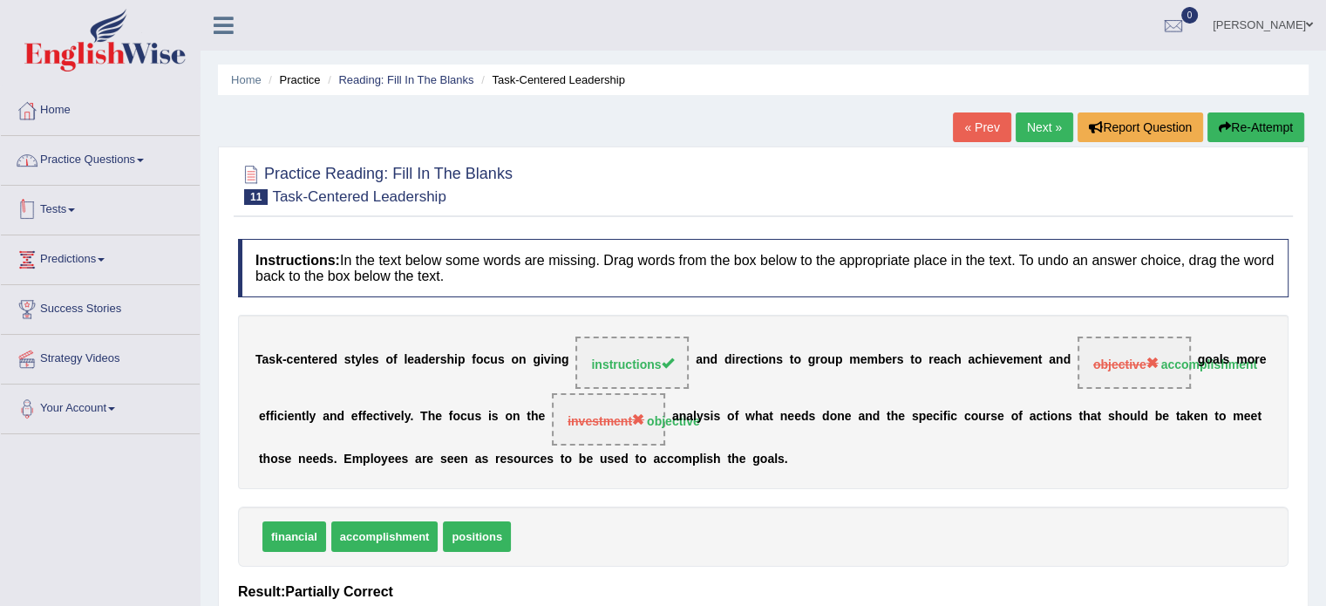
click at [102, 162] on link "Practice Questions" at bounding box center [100, 158] width 199 height 44
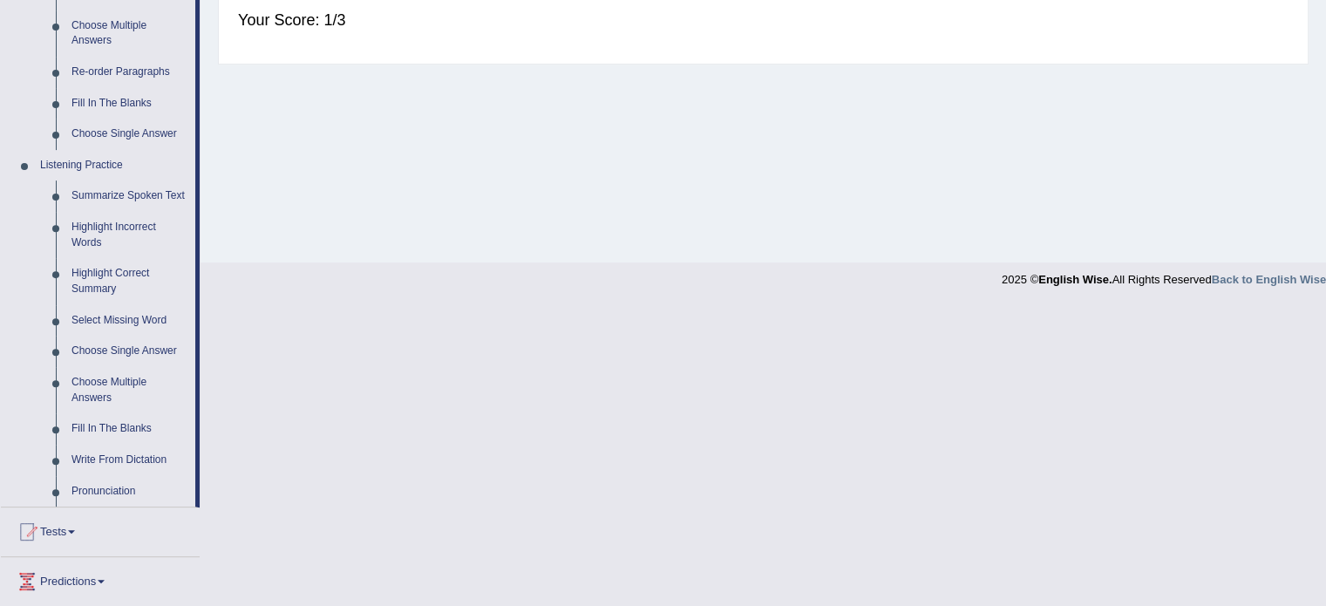
scroll to position [610, 0]
